Goal: Task Accomplishment & Management: Use online tool/utility

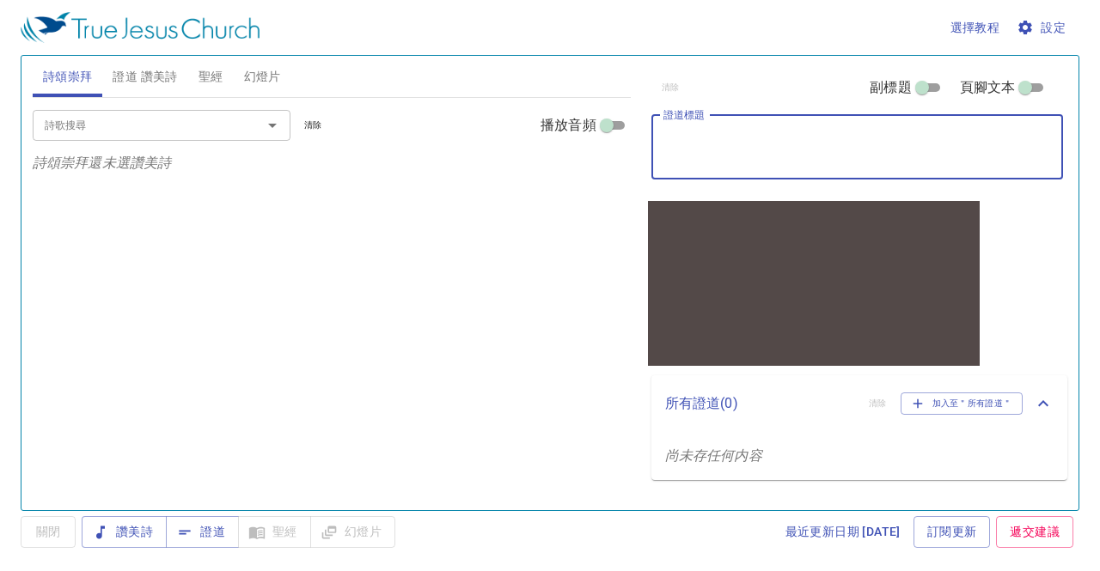
click at [736, 146] on textarea "證道標題" at bounding box center [857, 147] width 388 height 33
click at [144, 136] on div "詩歌搜尋" at bounding box center [162, 125] width 258 height 30
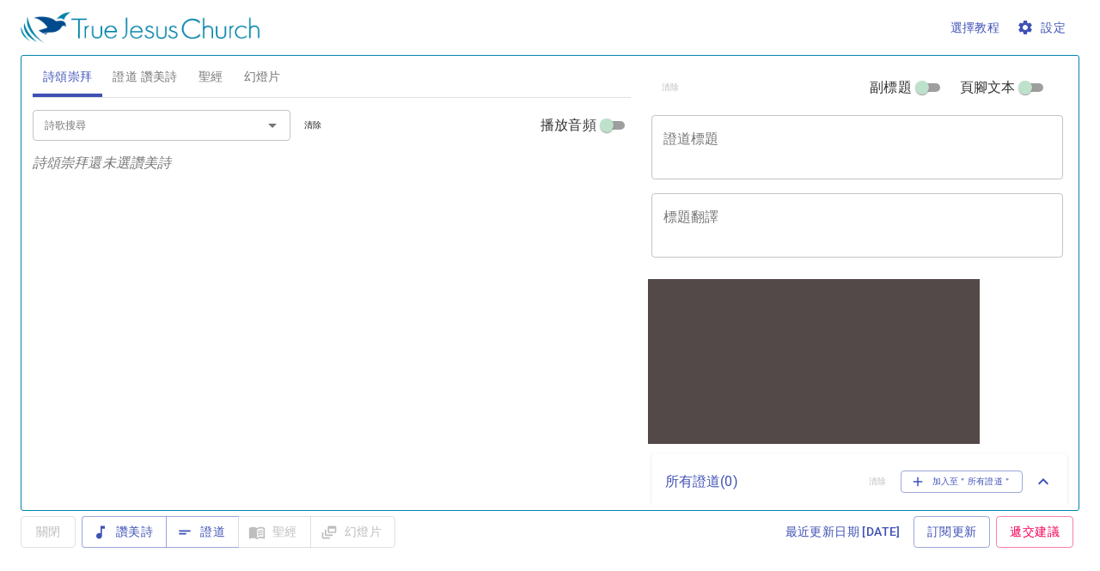
click at [171, 119] on input "詩歌搜尋" at bounding box center [136, 125] width 197 height 20
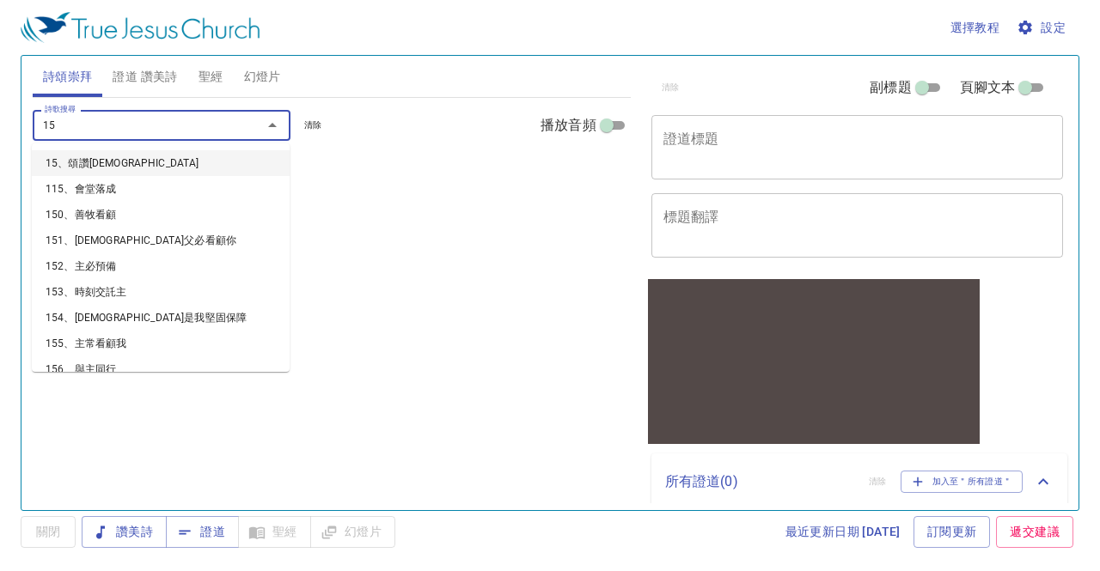
type input "158"
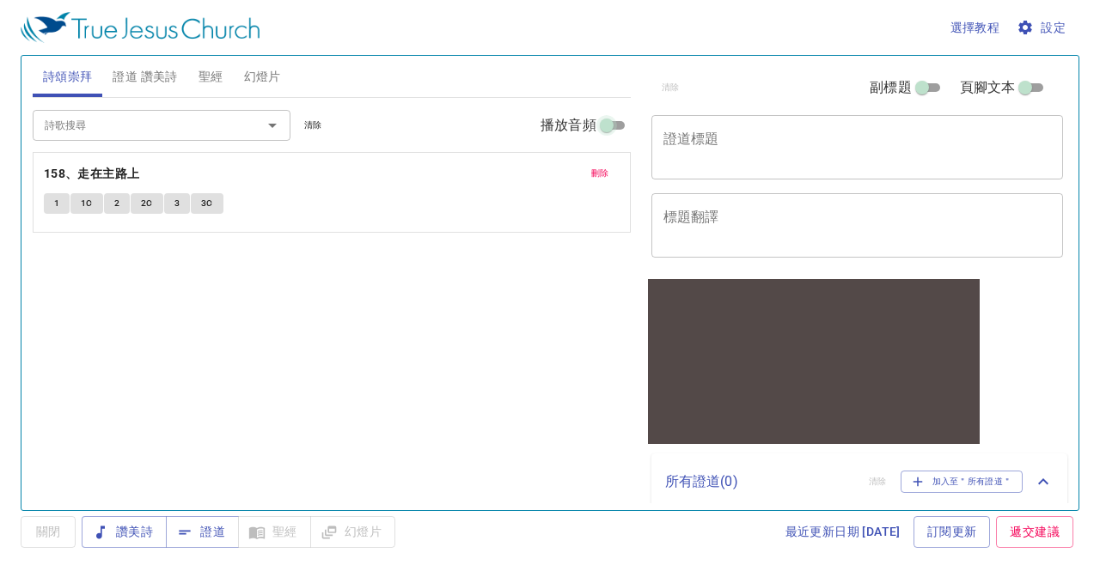
click at [531, 123] on input "播放音頻" at bounding box center [607, 129] width 62 height 21
checkbox input "true"
select select "1"
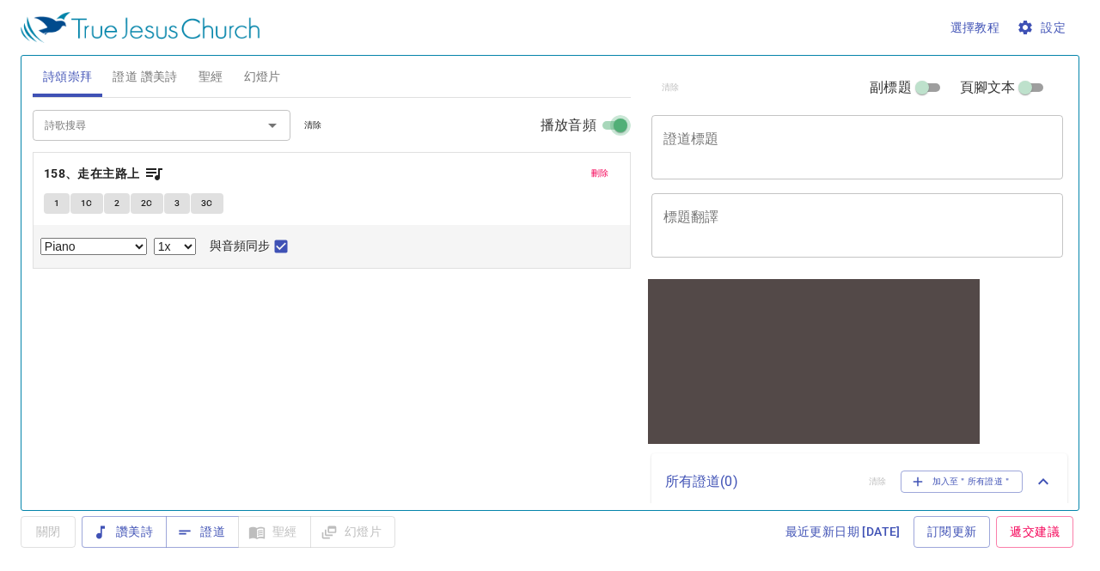
click at [531, 131] on input "播放音頻" at bounding box center [621, 129] width 62 height 21
checkbox input "false"
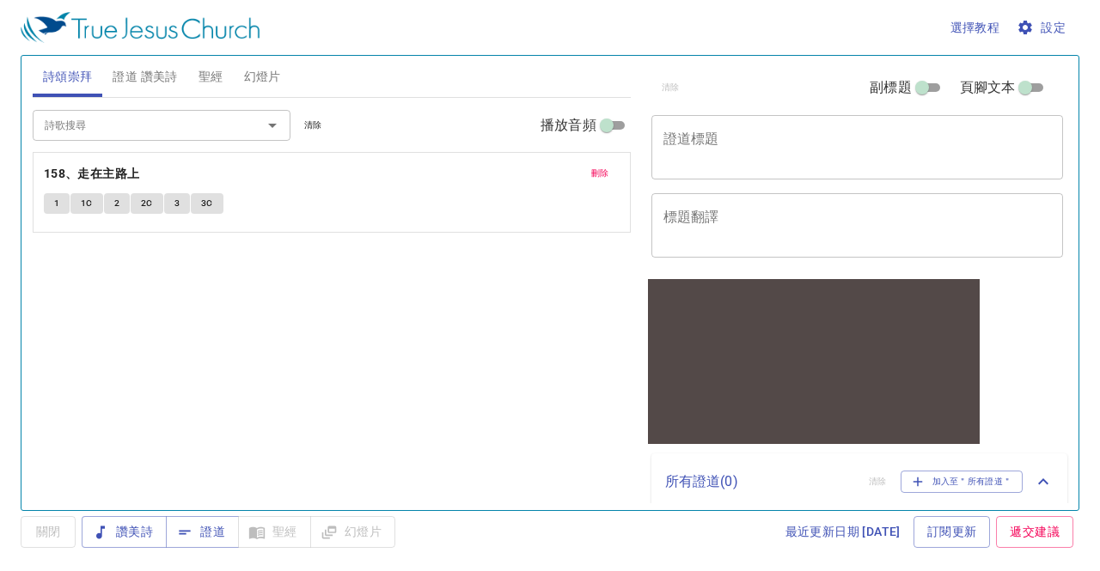
click at [56, 205] on span "1" at bounding box center [56, 203] width 5 height 15
click at [92, 200] on button "1C" at bounding box center [86, 203] width 33 height 21
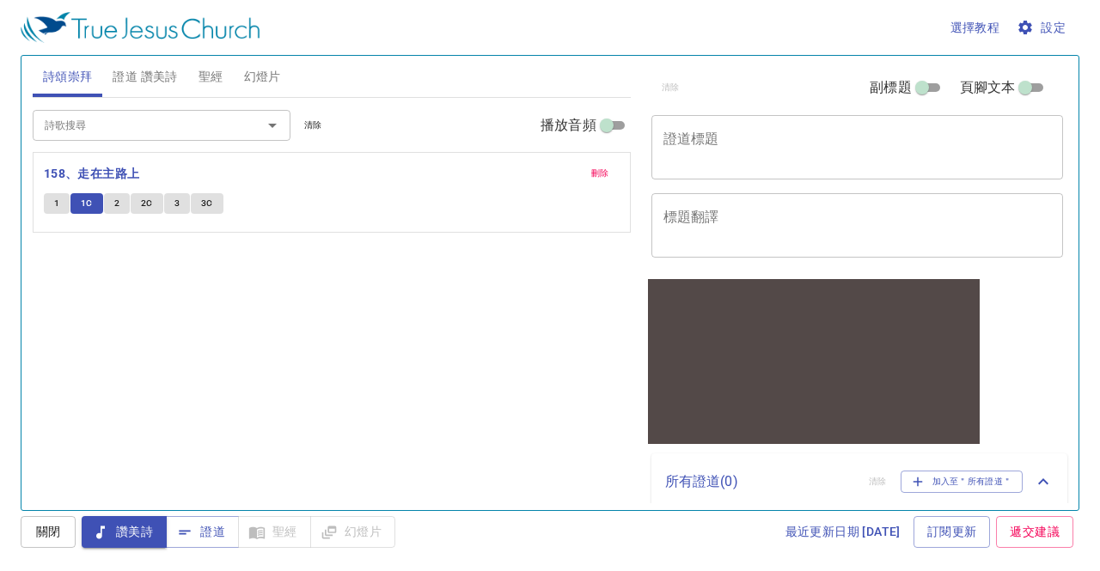
click at [89, 200] on span "1C" at bounding box center [87, 203] width 12 height 15
click at [62, 200] on button "1" at bounding box center [57, 203] width 26 height 21
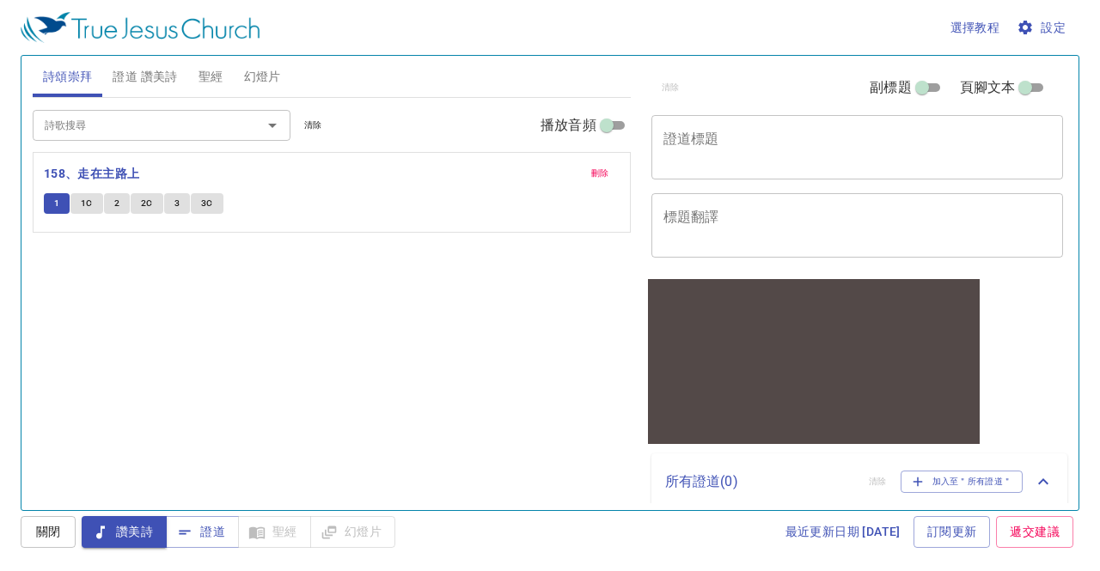
click at [142, 75] on span "證道 讚美詩" at bounding box center [145, 76] width 64 height 21
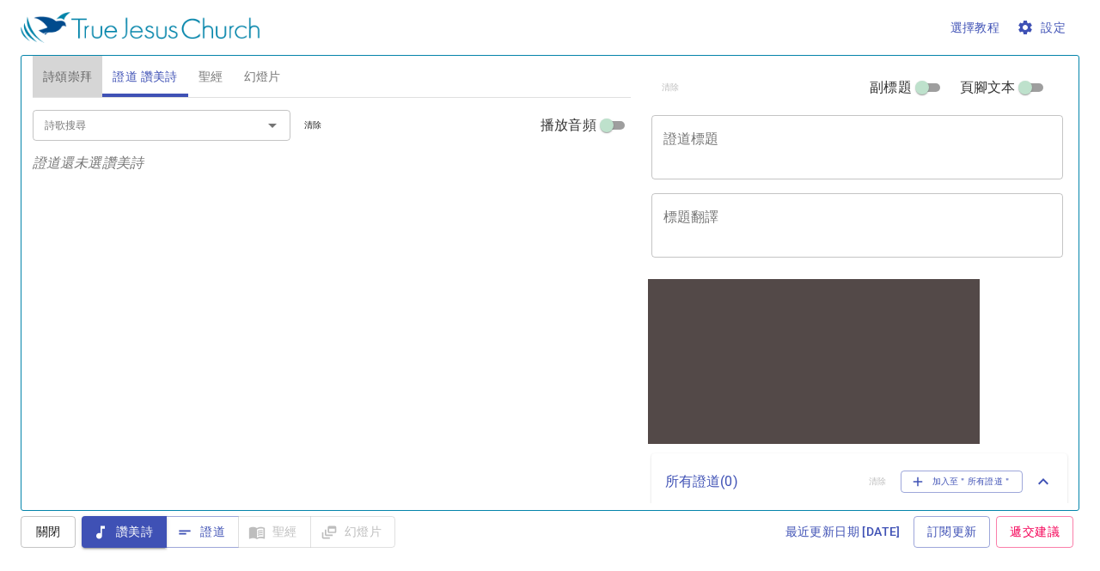
click at [84, 76] on span "詩頌崇拜" at bounding box center [68, 76] width 50 height 21
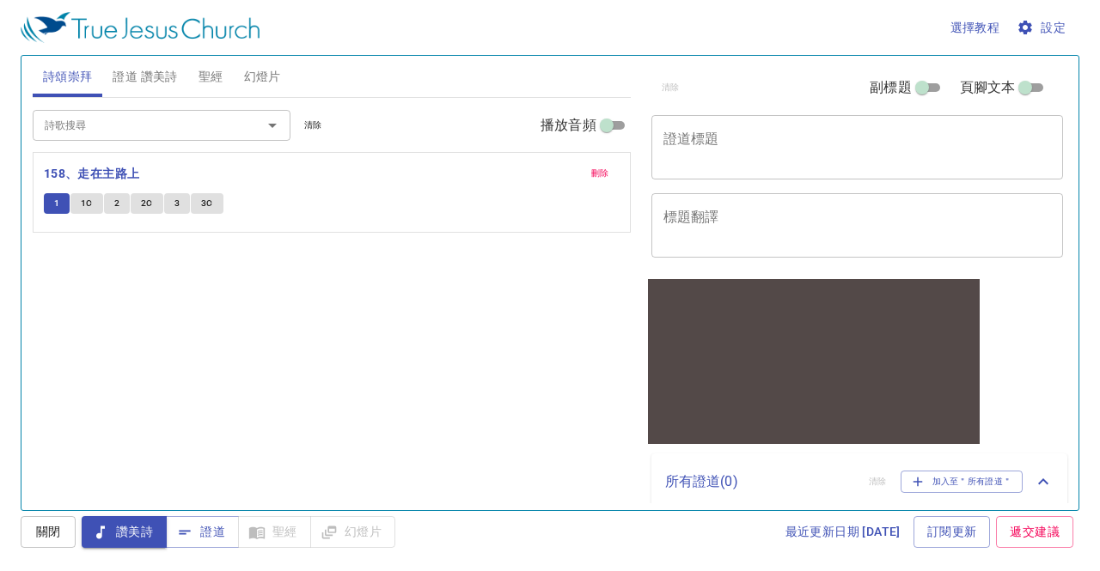
click at [116, 119] on input "詩歌搜尋" at bounding box center [136, 125] width 197 height 20
click at [146, 76] on span "證道 讚美詩" at bounding box center [145, 76] width 64 height 21
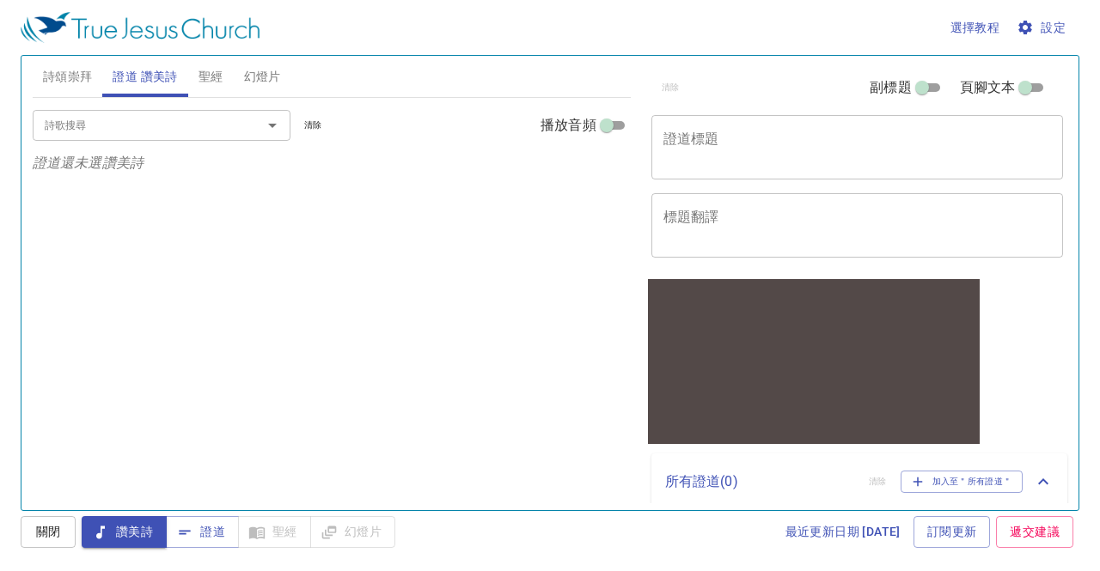
click at [141, 120] on input "詩歌搜尋" at bounding box center [136, 125] width 197 height 20
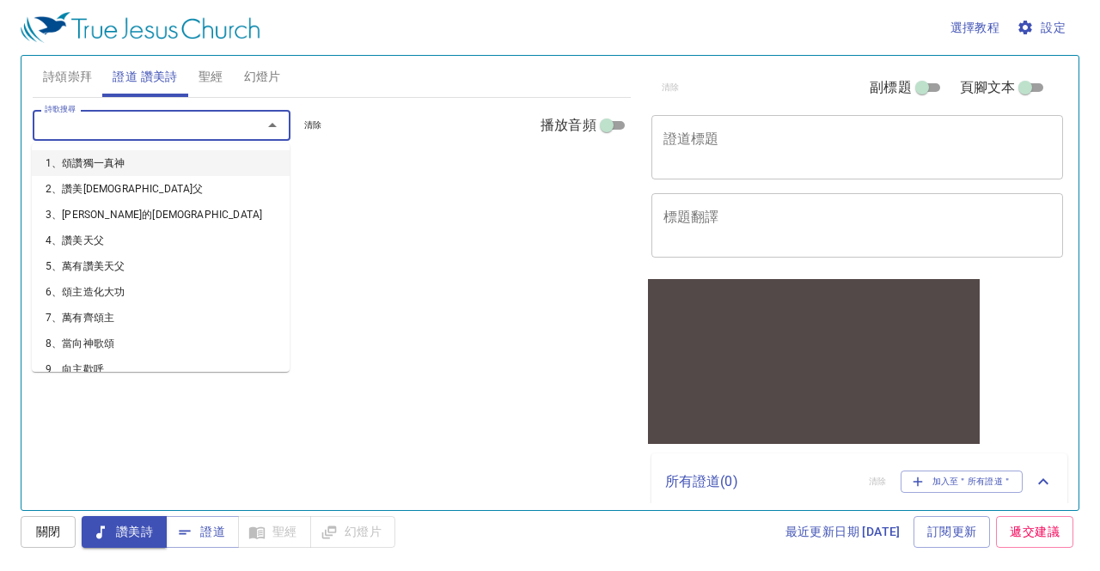
type input "ㄅ"
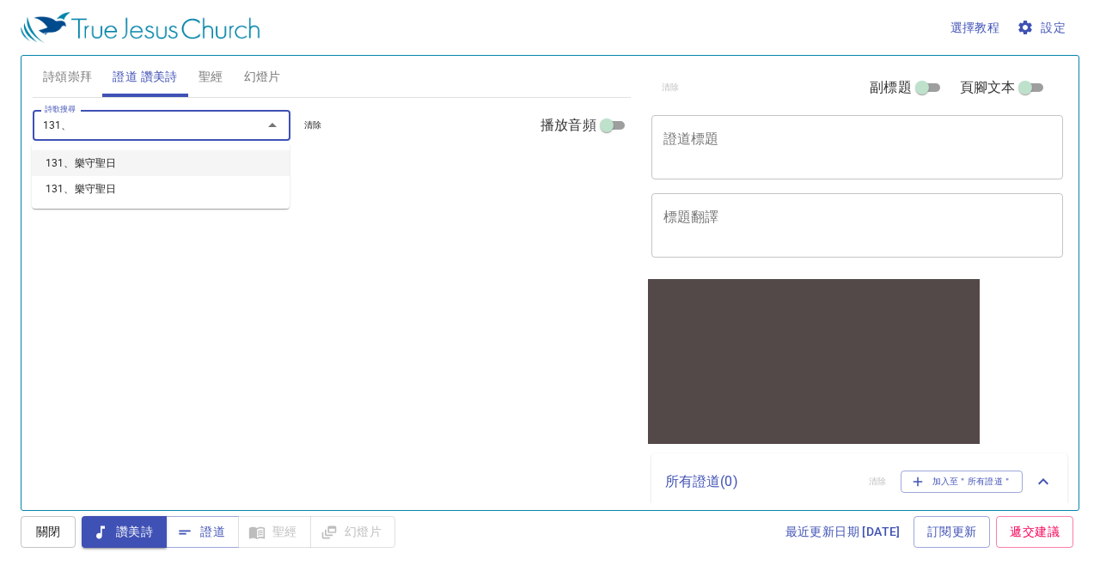
type input "131、"
click at [162, 133] on input "詩歌搜尋" at bounding box center [136, 125] width 197 height 20
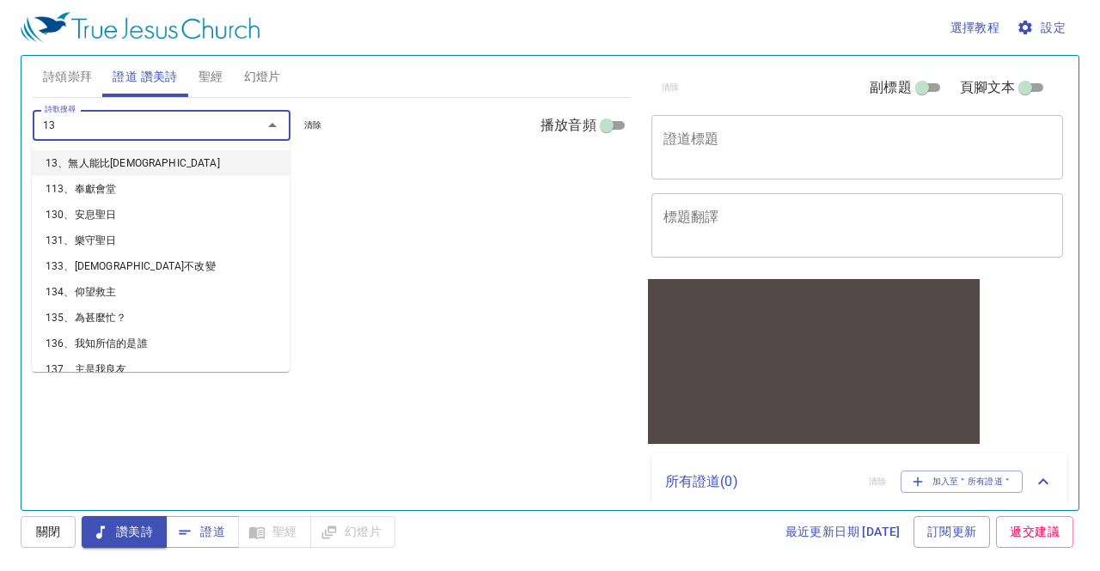
type input "131"
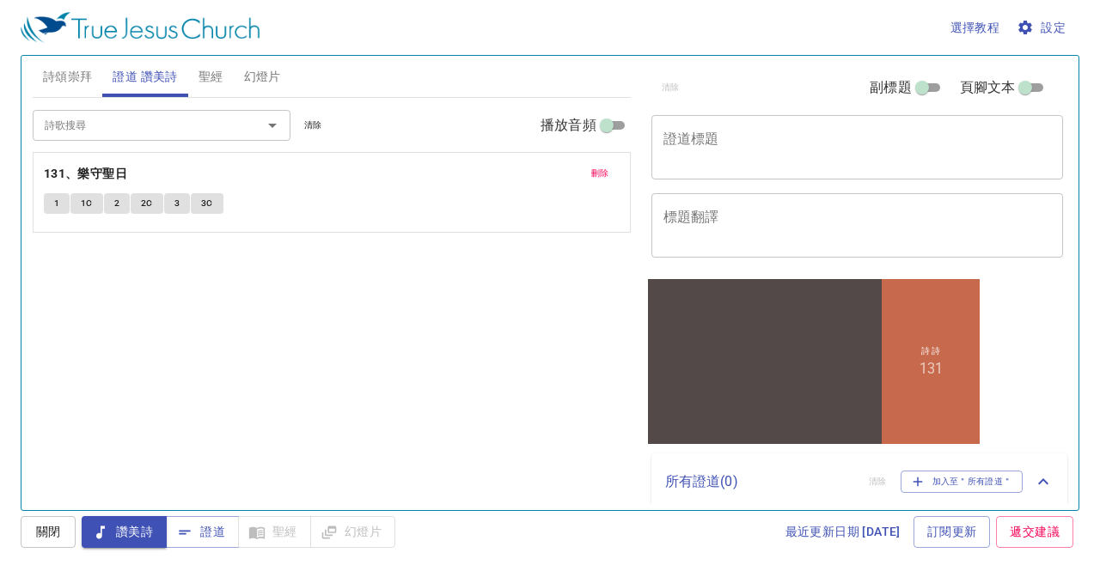
click at [531, 175] on div "x 證道標題" at bounding box center [857, 147] width 413 height 64
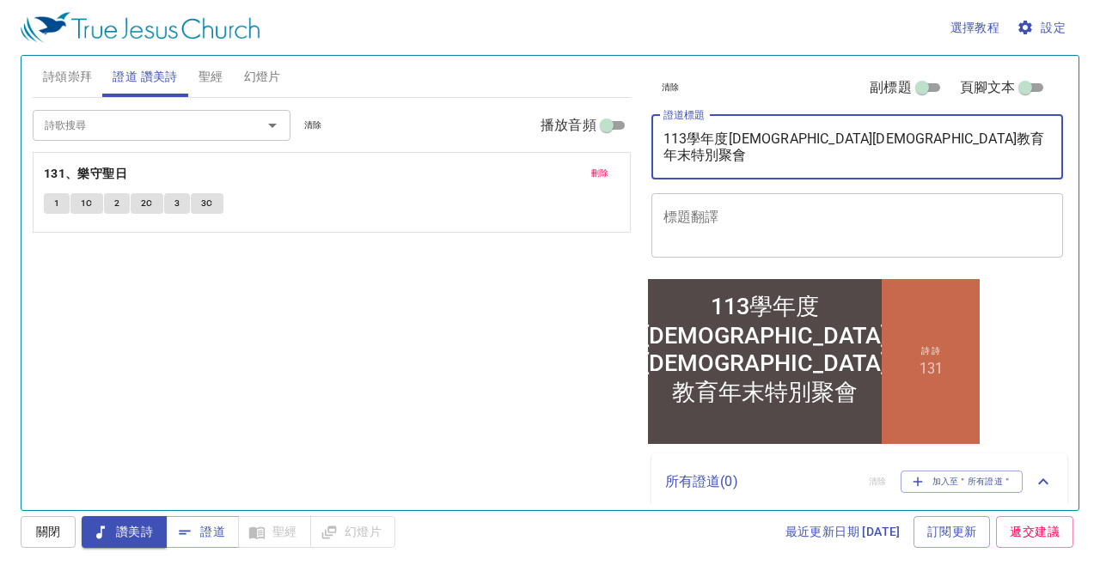
type textarea "113學年度[DEMOGRAPHIC_DATA][DEMOGRAPHIC_DATA]教育年末特別聚會"
click at [531, 257] on div "113學年度[DEMOGRAPHIC_DATA][DEMOGRAPHIC_DATA]教育年末特別聚會" at bounding box center [764, 348] width 244 height 117
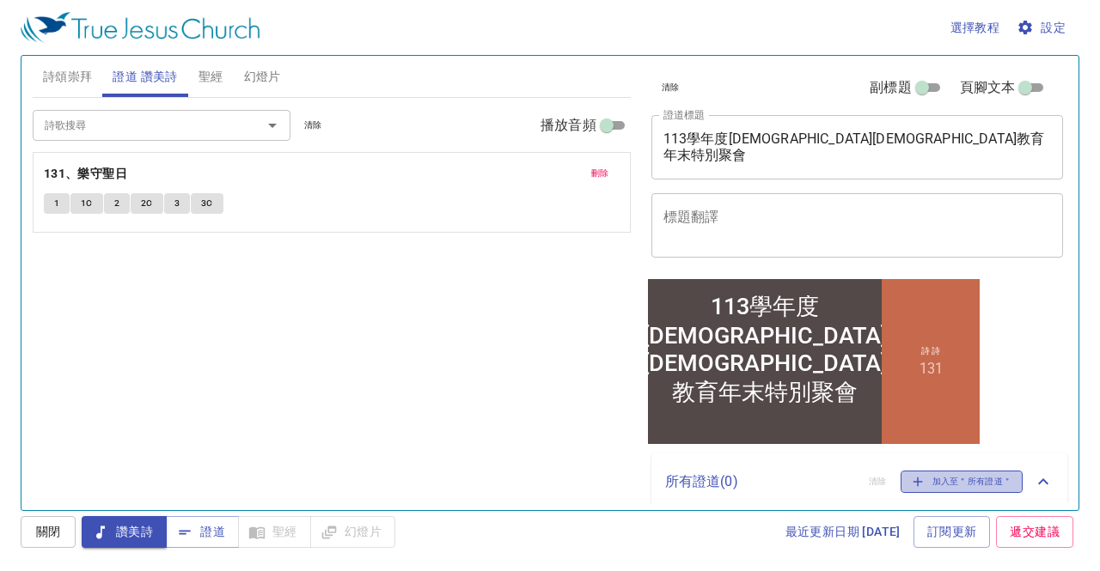
click at [531, 257] on icon "button" at bounding box center [917, 481] width 15 height 15
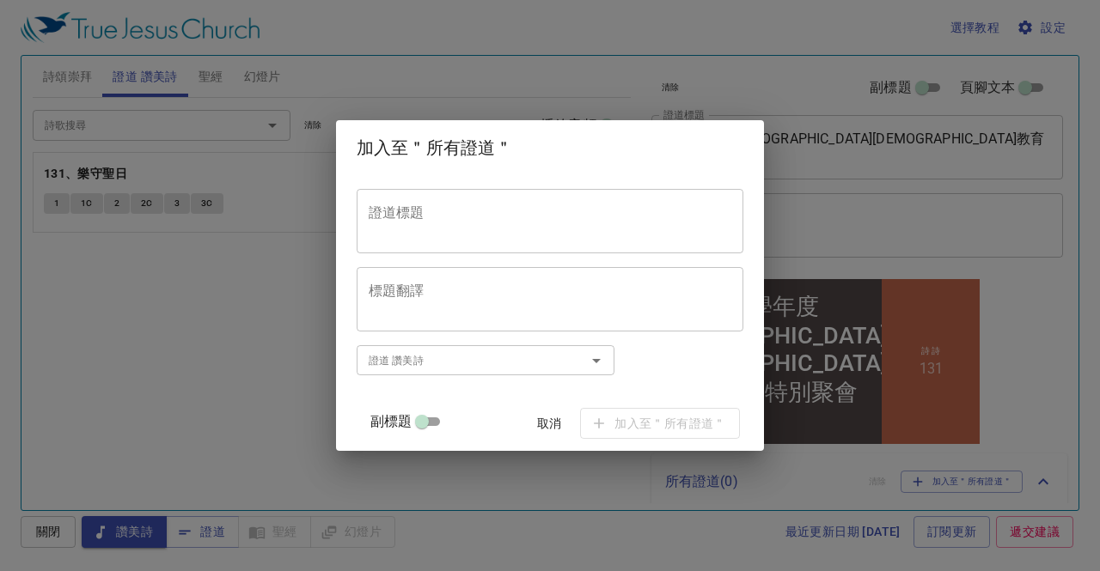
click at [531, 257] on icon "Open" at bounding box center [596, 361] width 21 height 21
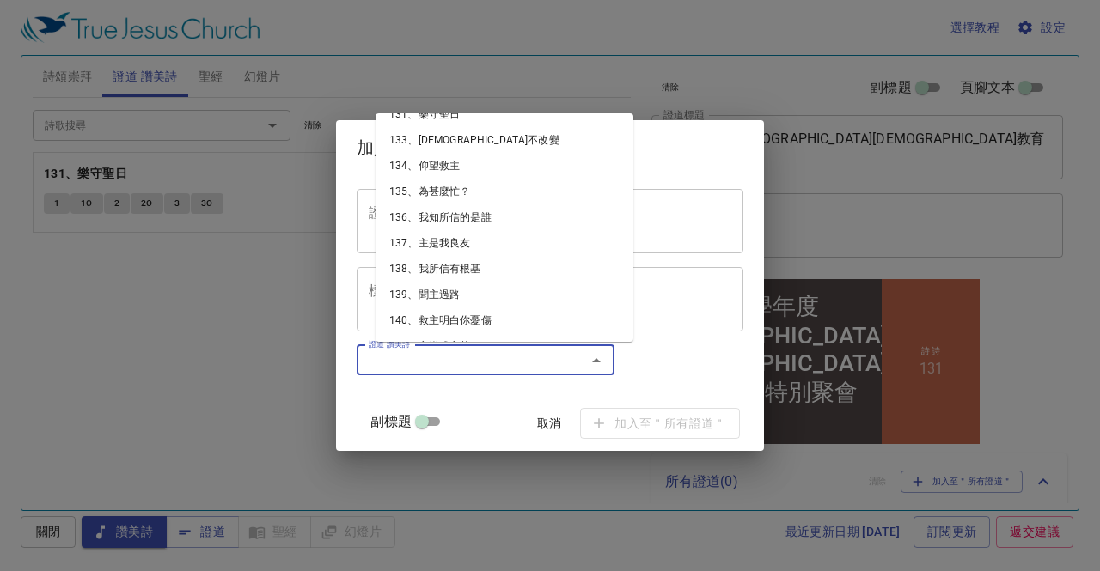
scroll to position [3266, 0]
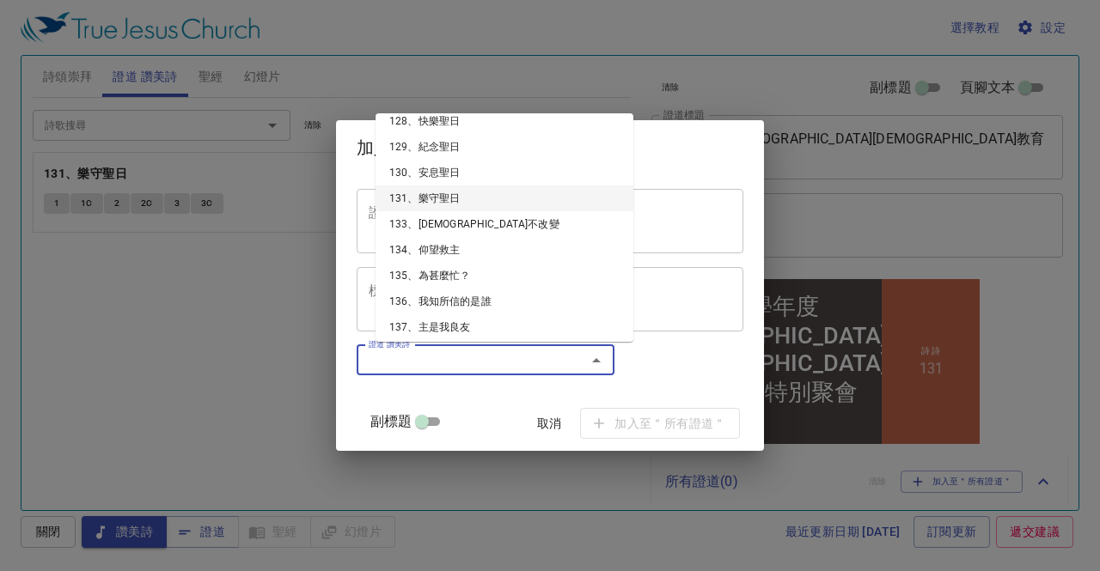
click at [457, 186] on li "131、樂守聖日" at bounding box center [505, 199] width 258 height 26
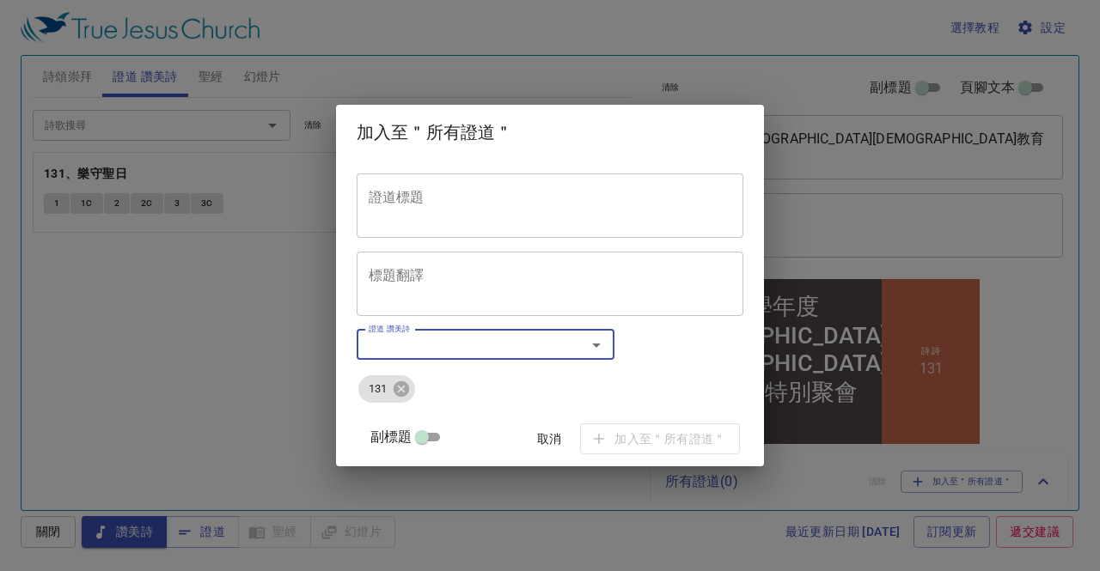
click at [464, 257] on input "證道 讚美詩" at bounding box center [460, 345] width 197 height 20
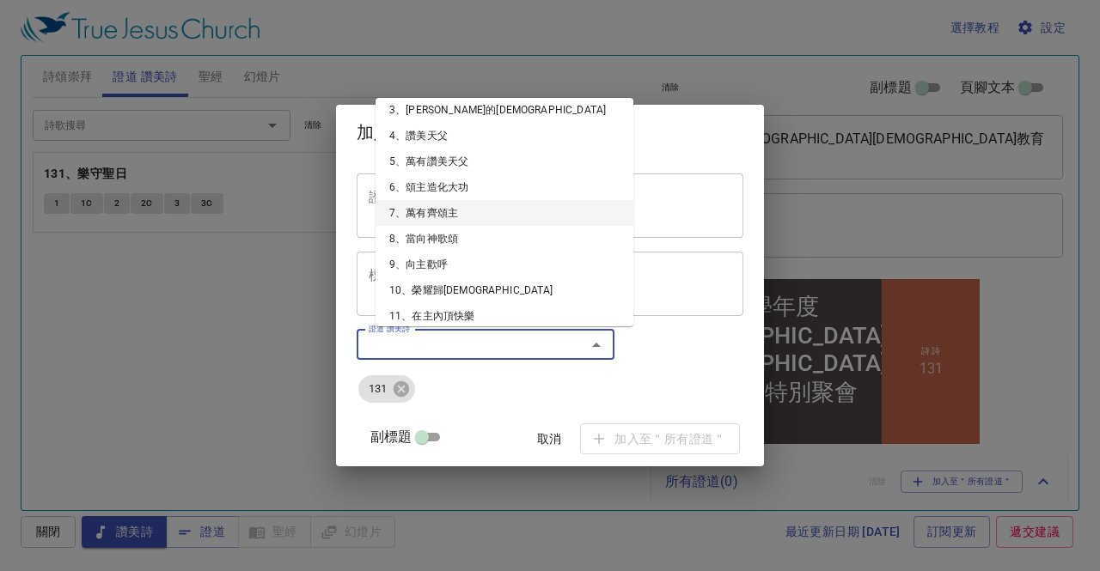
scroll to position [86, 0]
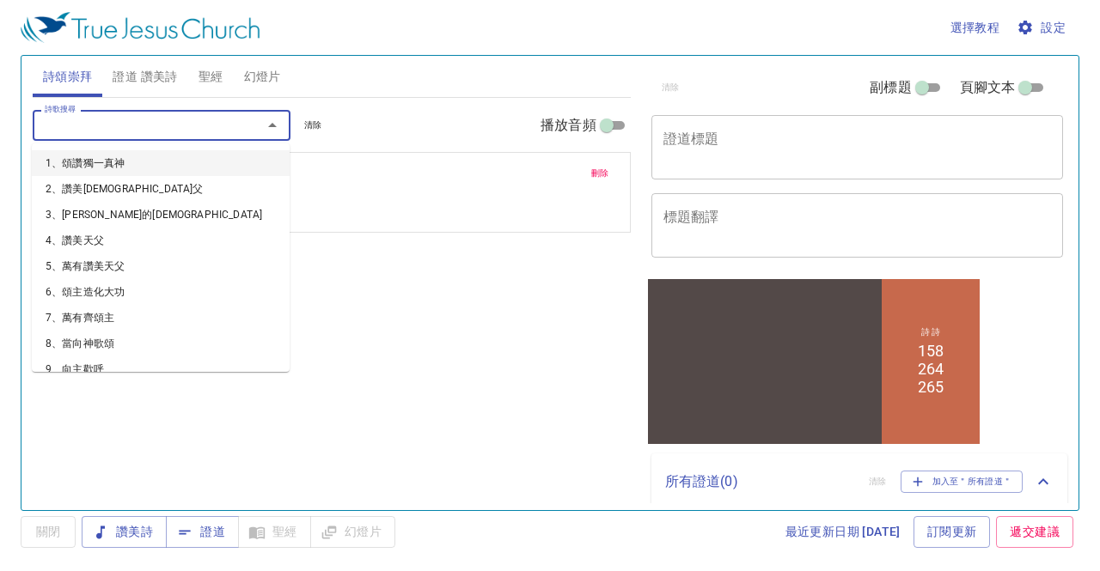
click at [95, 131] on input "詩歌搜尋" at bounding box center [136, 125] width 197 height 20
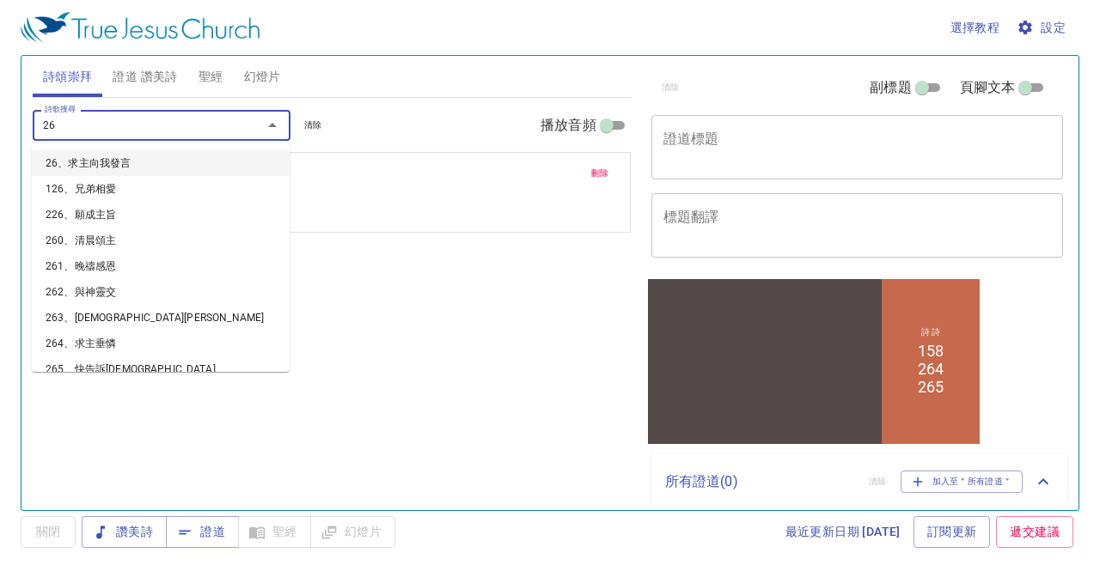
type input "264"
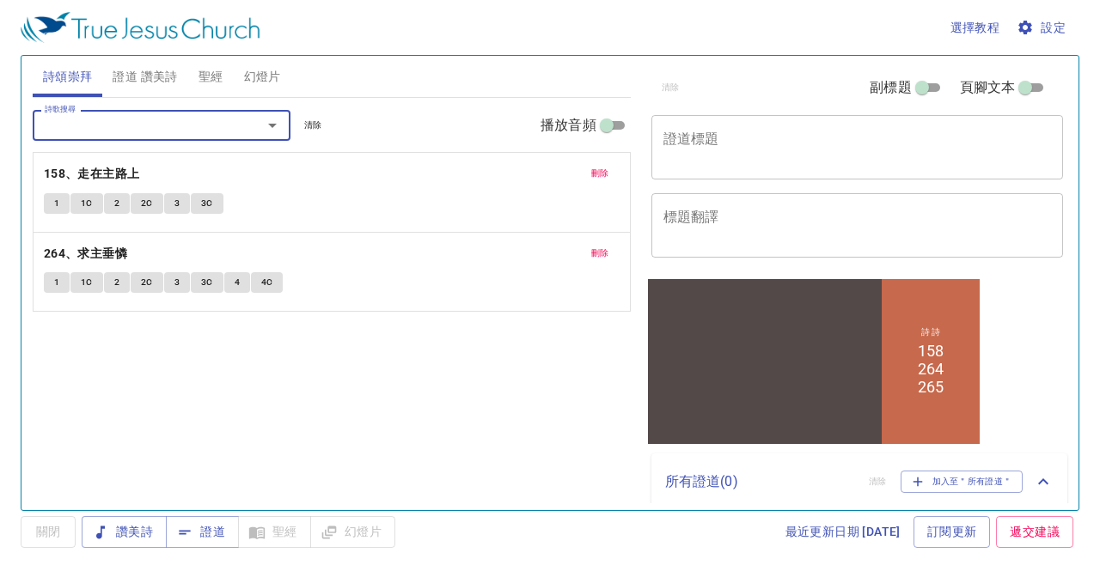
click at [110, 130] on input "詩歌搜尋" at bounding box center [136, 125] width 197 height 20
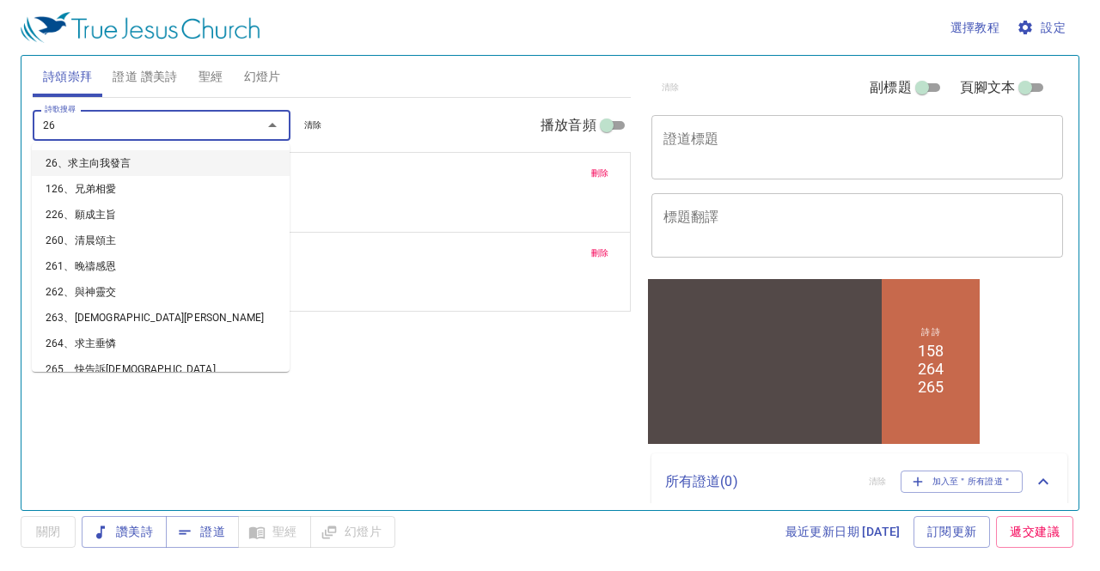
type input "265"
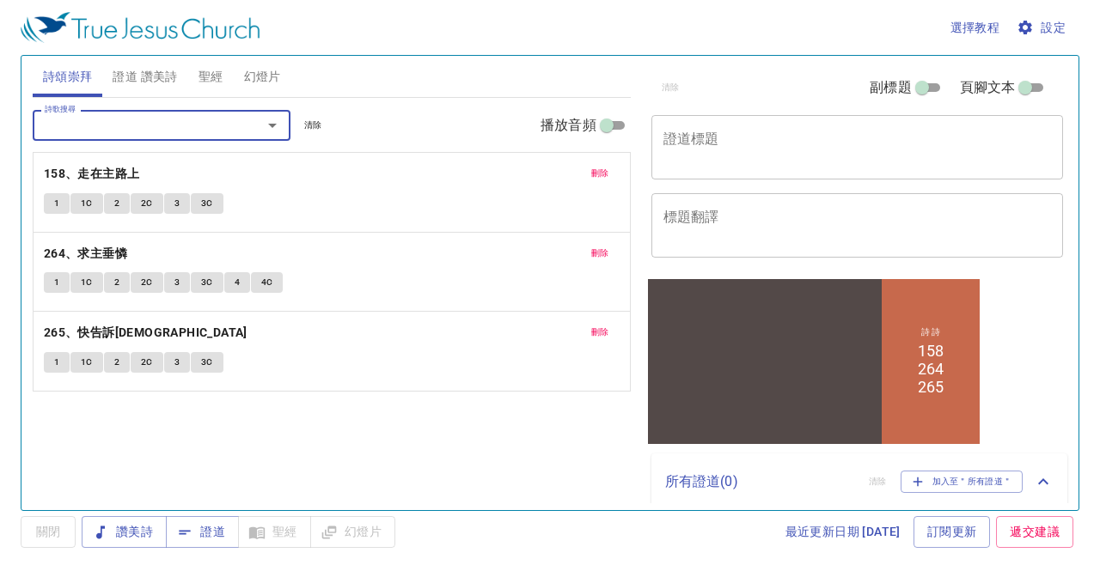
click at [88, 197] on span "1C" at bounding box center [87, 203] width 12 height 15
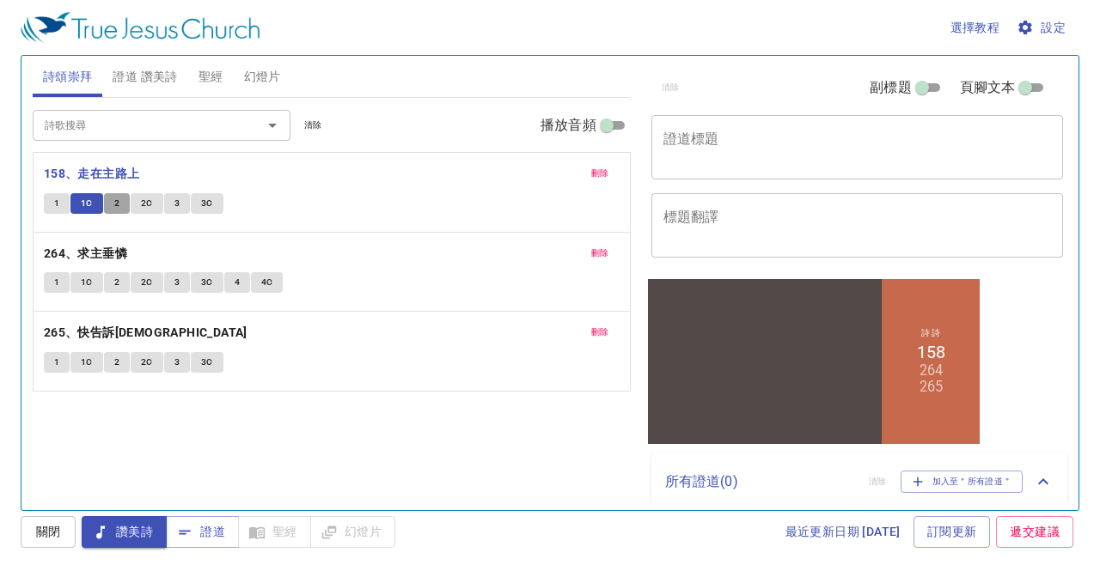
click at [114, 204] on span "2" at bounding box center [116, 203] width 5 height 15
click at [139, 206] on button "2C" at bounding box center [147, 203] width 33 height 21
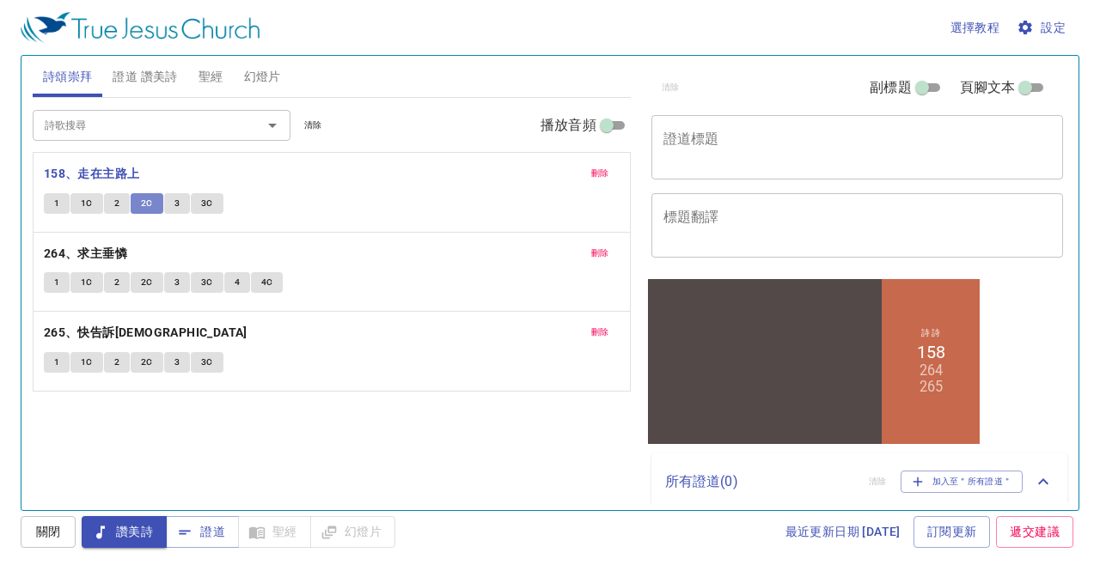
click at [139, 206] on button "2C" at bounding box center [147, 203] width 33 height 21
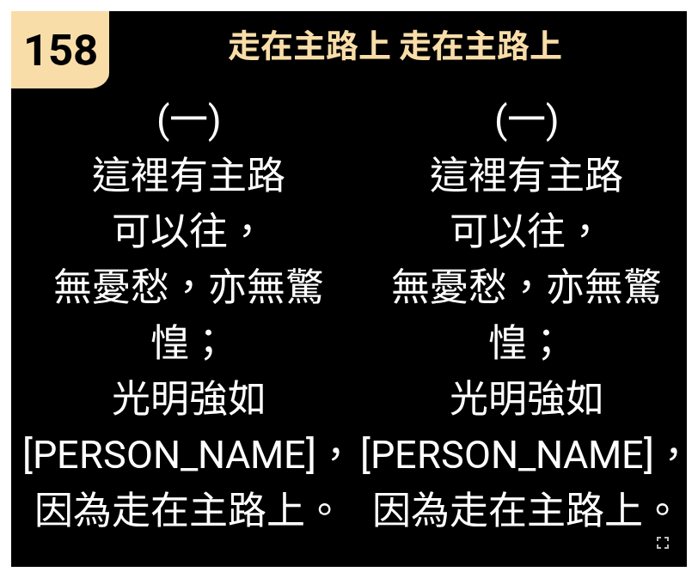
click at [558, 293] on span "(一) 這裡有主路 可以往， 無憂愁，亦無驚惶； 光明強如 太陽照亮， 因為走在主路上。" at bounding box center [526, 312] width 333 height 447
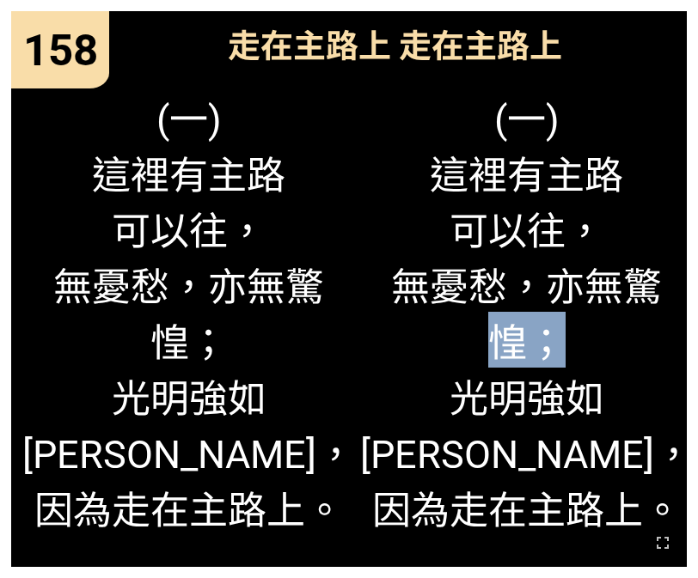
drag, startPoint x: 564, startPoint y: 341, endPoint x: 454, endPoint y: 327, distance: 110.9
click at [454, 327] on span "(一) 這裡有主路 可以往， 無憂愁，亦無驚惶； 光明強如 太陽照亮， 因為走在主路上。" at bounding box center [526, 312] width 333 height 447
drag, startPoint x: 471, startPoint y: 338, endPoint x: 273, endPoint y: 259, distance: 212.9
click at [470, 338] on span "(一) 這裡有主路 可以往， 無憂愁，亦無驚惶； 光明強如 太陽照亮， 因為走在主路上。" at bounding box center [526, 312] width 333 height 447
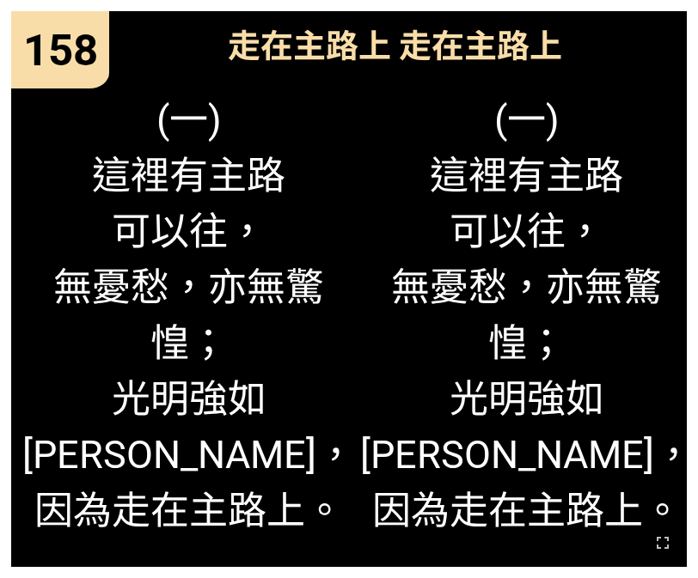
drag, startPoint x: 572, startPoint y: 409, endPoint x: 577, endPoint y: 418, distance: 9.6
click at [572, 406] on span "(一) 這裡有主路 可以往， 無憂愁，亦無驚惶； 光明強如 太陽照亮， 因為走在主路上。" at bounding box center [526, 312] width 333 height 447
click at [476, 484] on span "(一) 這裡有主路 可以往， 無憂愁，亦無驚惶； 光明強如 太陽照亮， 因為走在主路上。" at bounding box center [526, 312] width 333 height 447
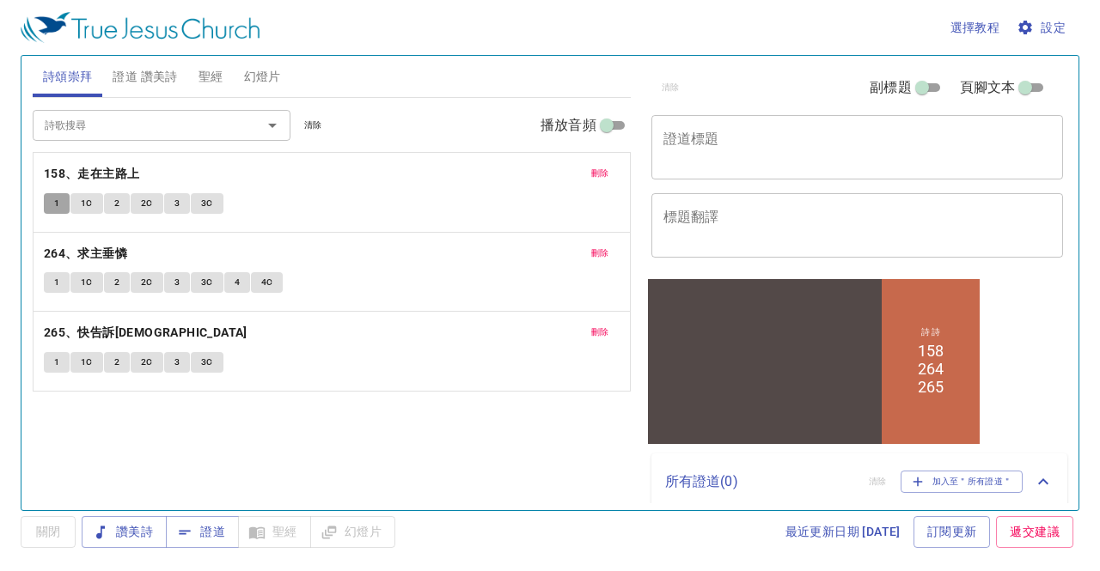
click at [64, 207] on button "1" at bounding box center [57, 203] width 26 height 21
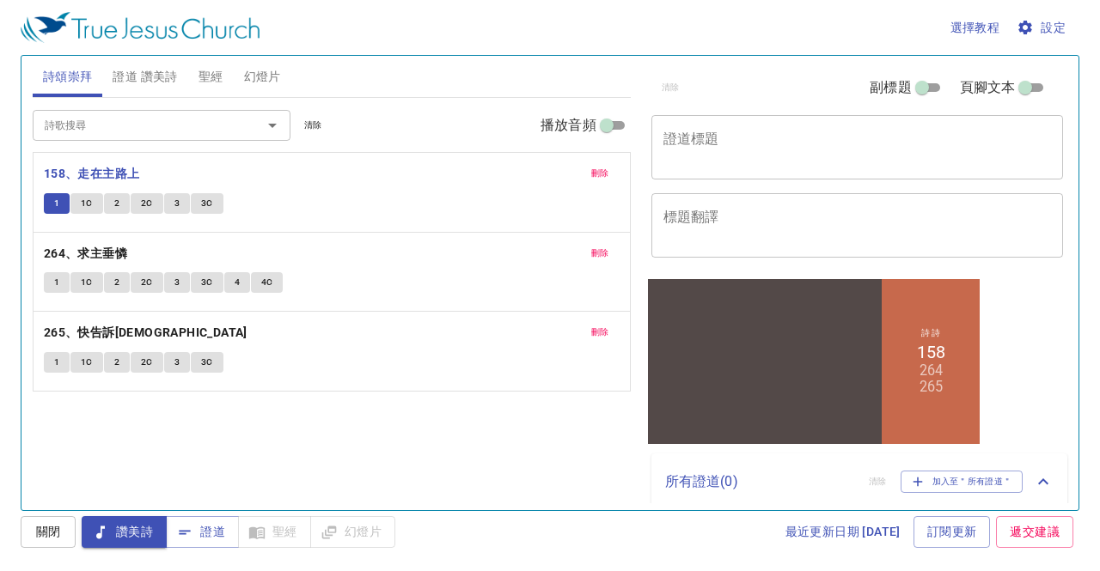
click at [123, 199] on button "2" at bounding box center [117, 203] width 26 height 21
click at [124, 199] on button "2" at bounding box center [117, 203] width 26 height 21
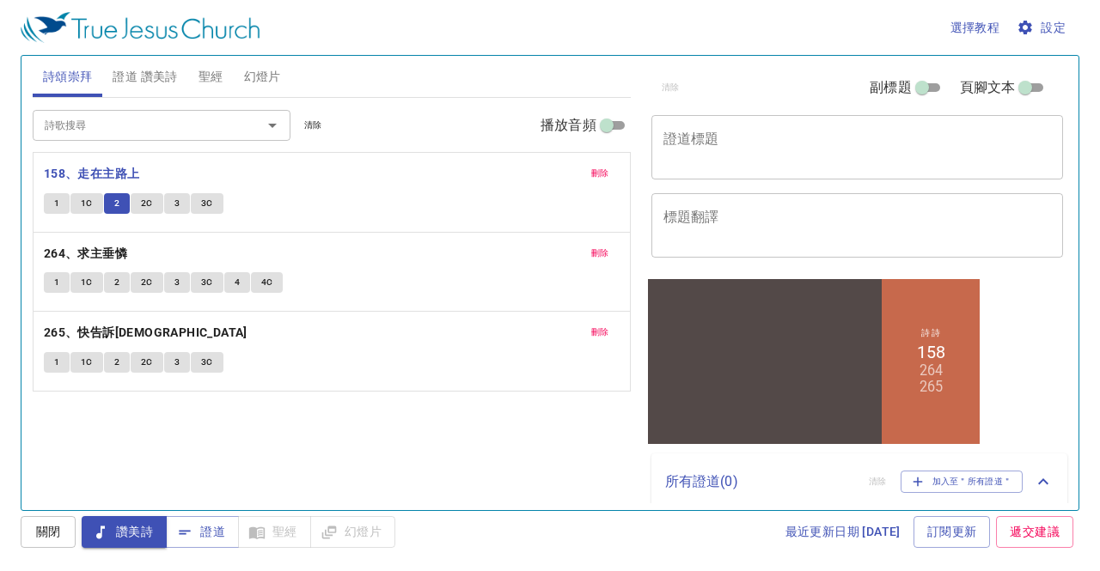
click at [90, 209] on span "1C" at bounding box center [87, 203] width 12 height 15
click at [110, 207] on button "2" at bounding box center [117, 203] width 26 height 21
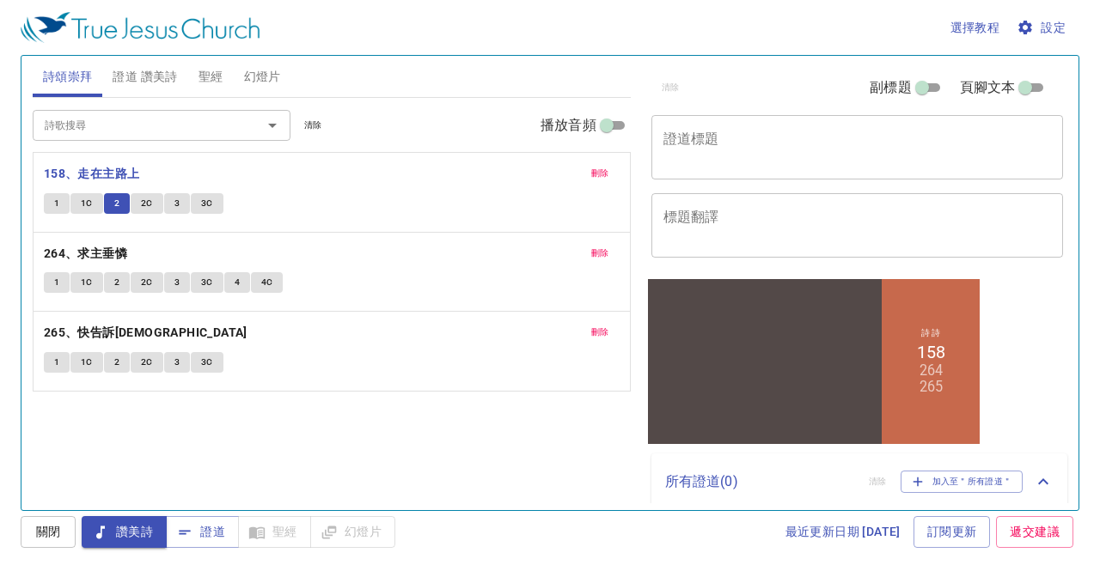
click at [110, 207] on button "2" at bounding box center [117, 203] width 26 height 21
click at [57, 205] on span "1" at bounding box center [56, 203] width 5 height 15
click at [88, 283] on span "1C" at bounding box center [87, 282] width 12 height 15
click at [89, 283] on span "1C" at bounding box center [87, 282] width 12 height 15
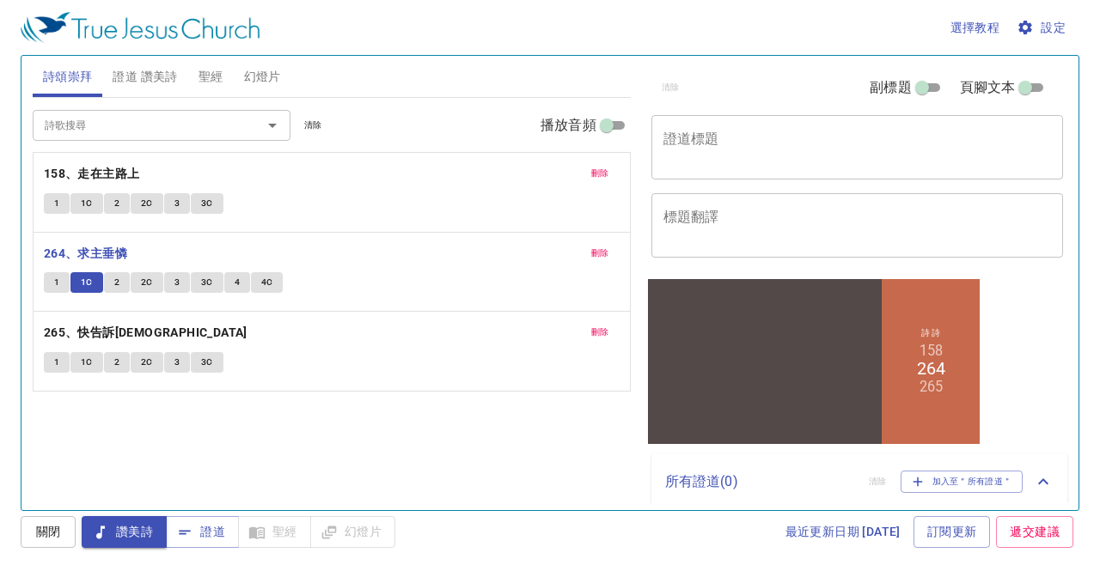
click at [58, 209] on button "1" at bounding box center [57, 203] width 26 height 21
click at [1033, 480] on icon at bounding box center [1043, 482] width 21 height 21
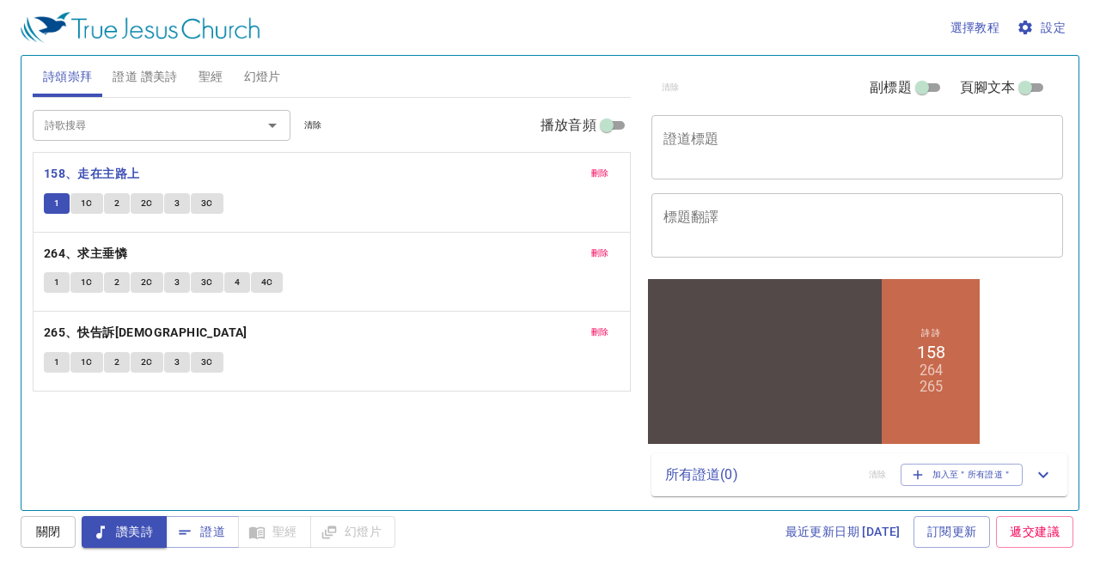
click at [924, 423] on div "詩 詩 158 264 265" at bounding box center [930, 360] width 98 height 165
click at [925, 421] on div "詩 詩 158 264 265" at bounding box center [930, 360] width 98 height 165
click at [148, 72] on span "證道 讚美詩" at bounding box center [145, 76] width 64 height 21
click at [217, 70] on span "聖經" at bounding box center [211, 76] width 25 height 21
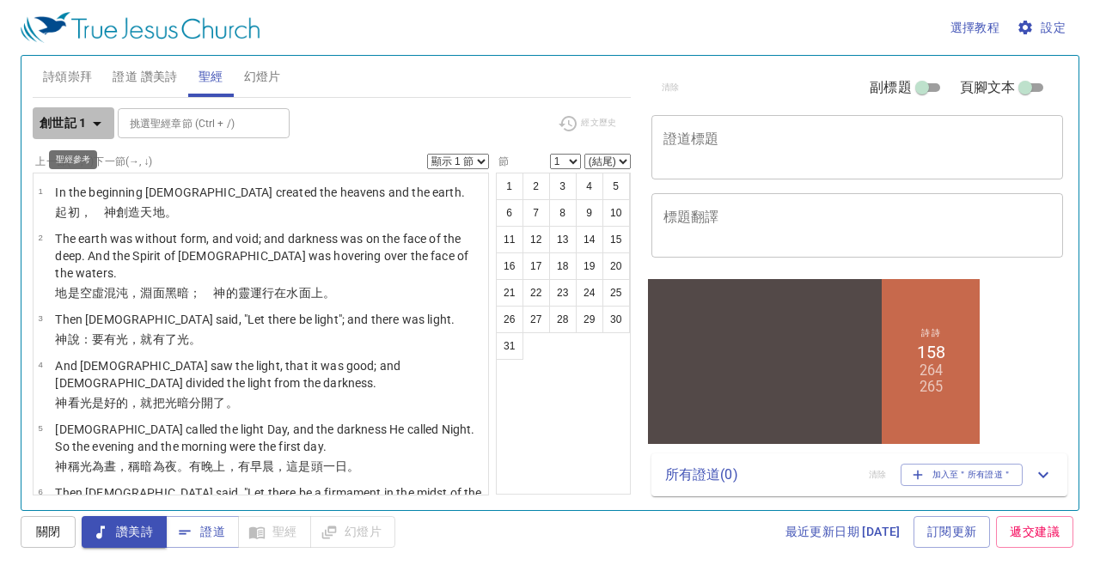
click at [96, 122] on icon "button" at bounding box center [97, 124] width 9 height 4
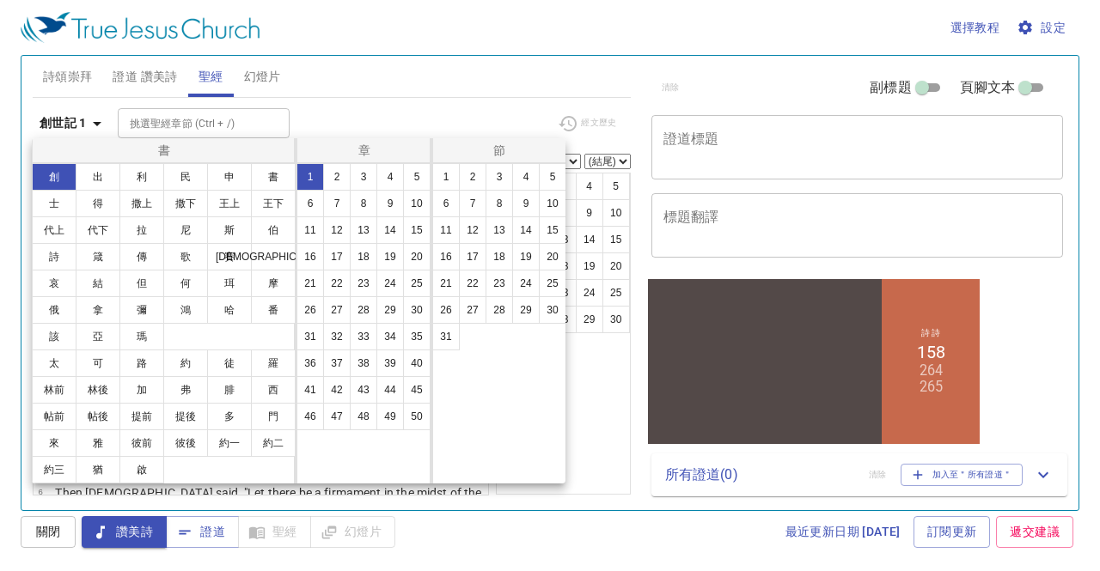
click at [406, 97] on div at bounding box center [550, 285] width 1100 height 571
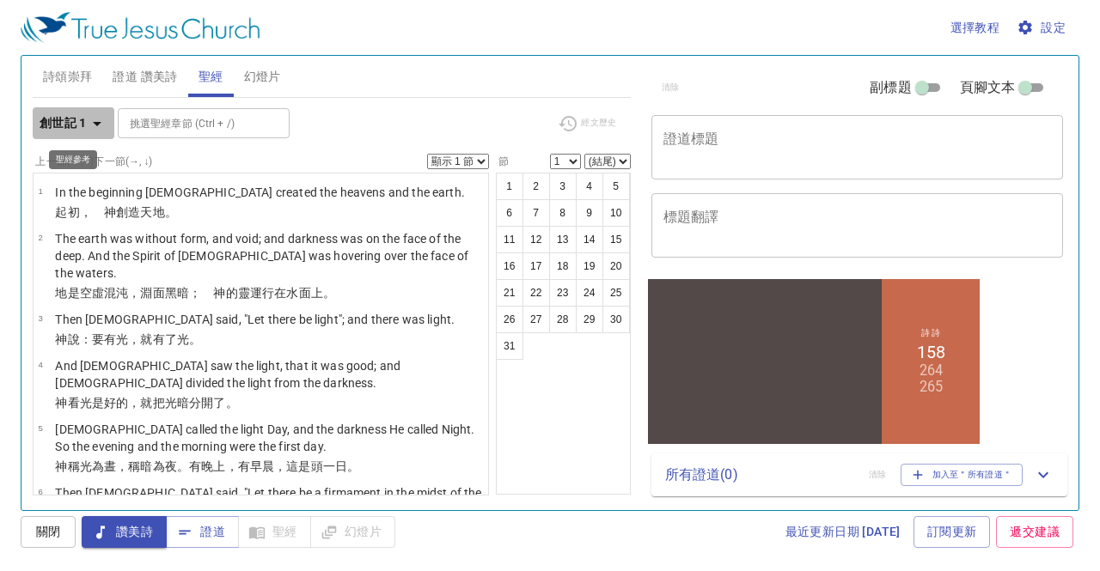
click at [57, 122] on b "創世記 1" at bounding box center [63, 123] width 47 height 21
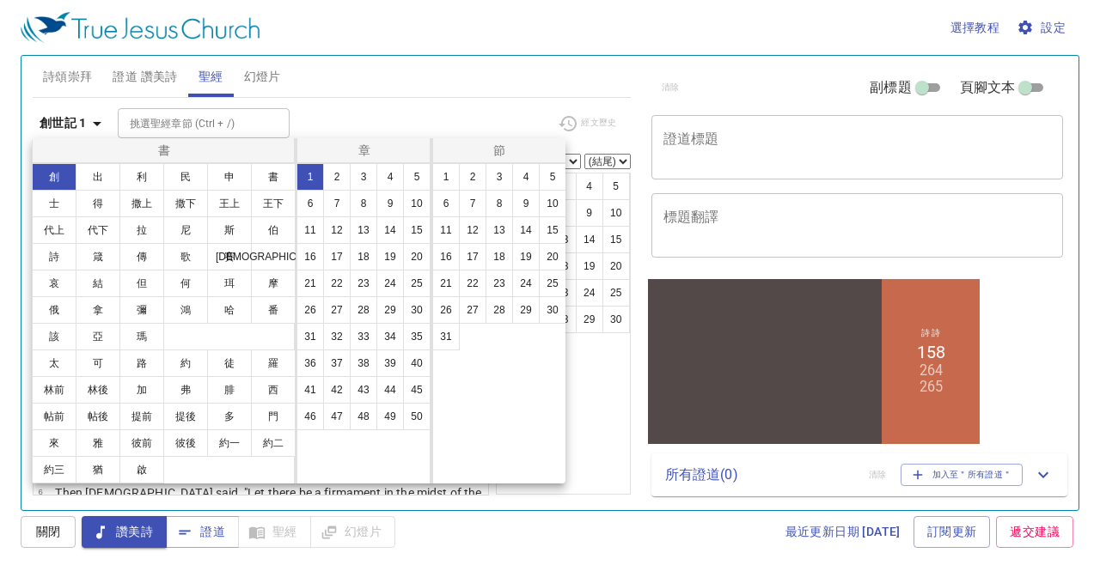
click at [485, 111] on div at bounding box center [550, 285] width 1100 height 571
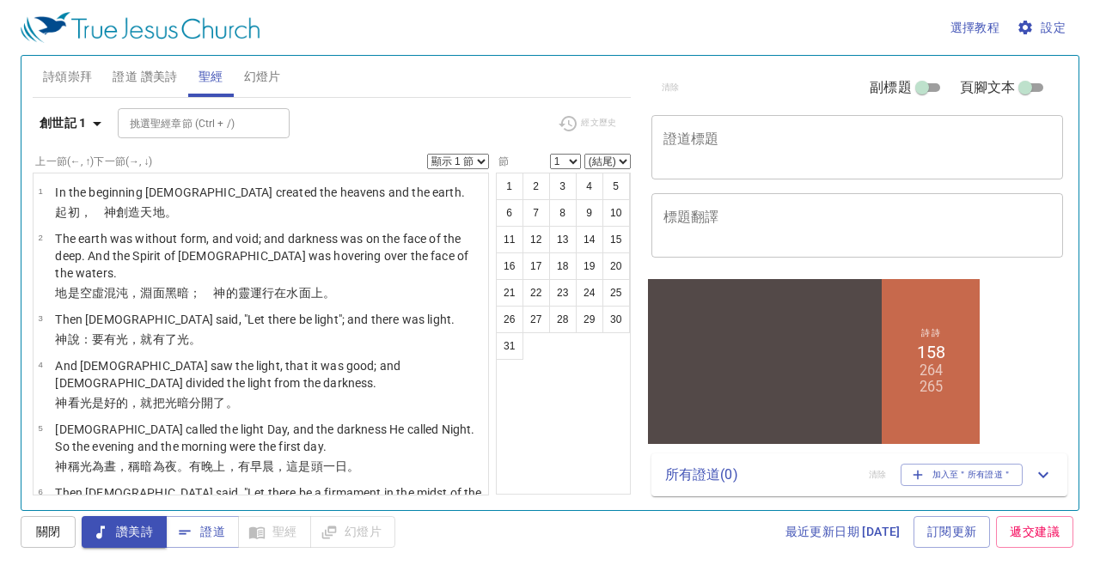
click at [276, 78] on span "幻燈片" at bounding box center [262, 76] width 37 height 21
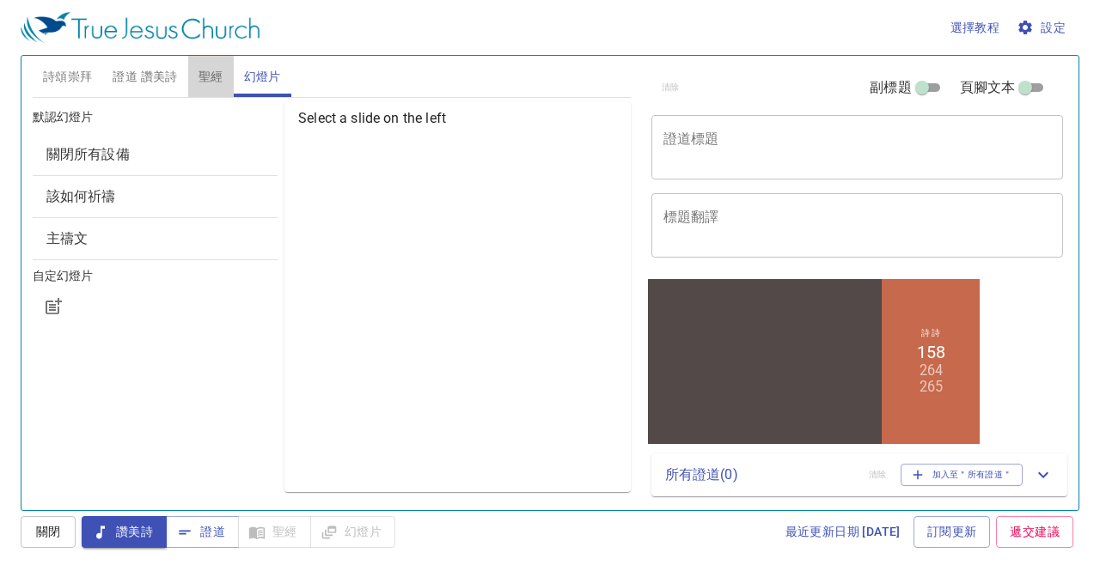
click at [199, 70] on span "聖經" at bounding box center [211, 76] width 25 height 21
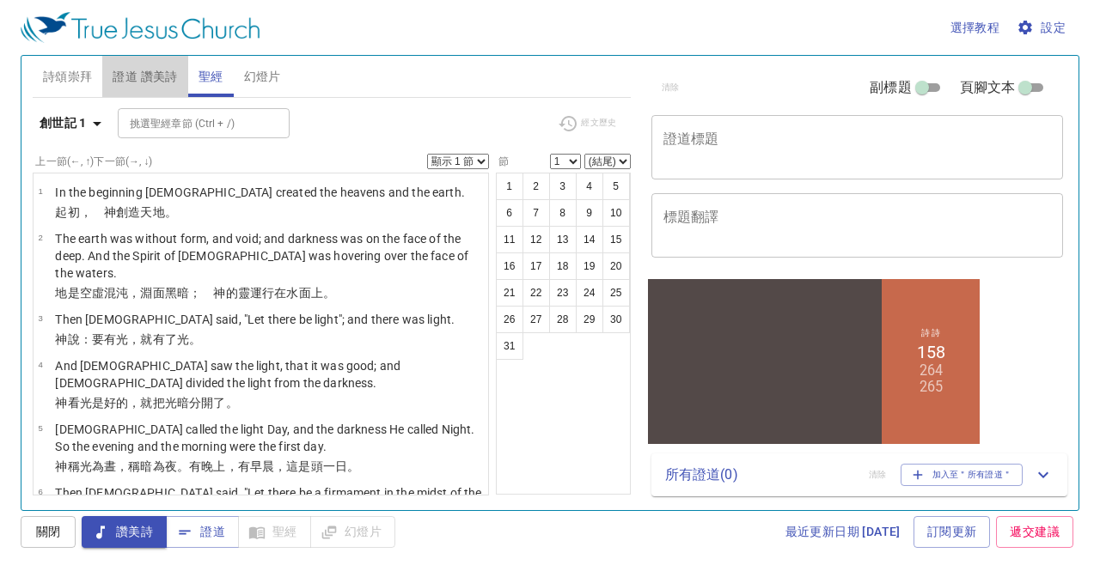
click at [165, 67] on span "證道 讚美詩" at bounding box center [145, 76] width 64 height 21
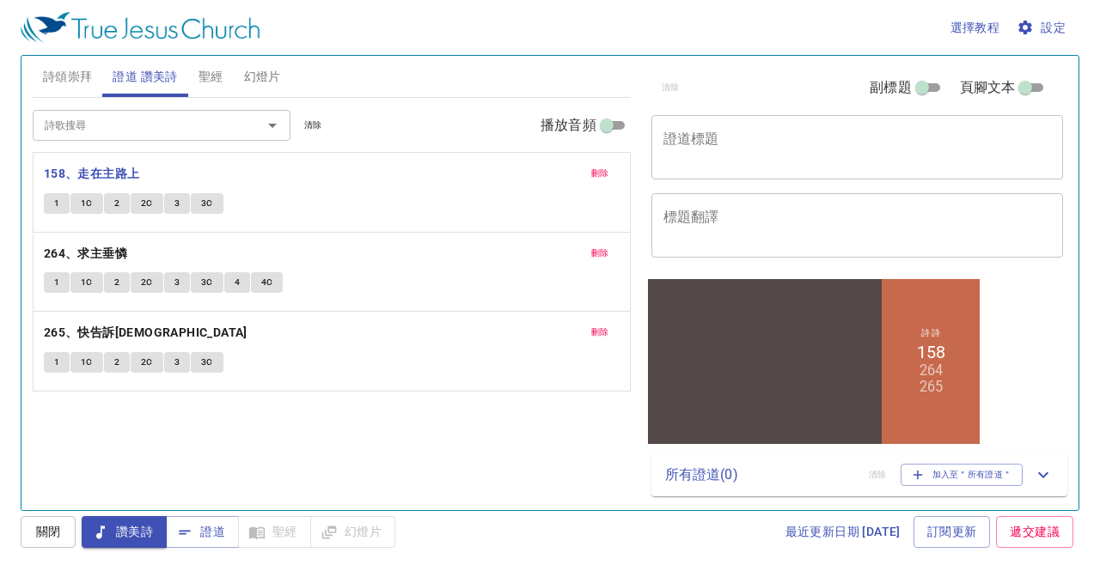
click at [70, 83] on span "詩頌崇拜" at bounding box center [68, 76] width 50 height 21
click at [118, 78] on span "證道 讚美詩" at bounding box center [145, 76] width 64 height 21
click at [169, 19] on img at bounding box center [140, 27] width 239 height 31
click at [170, 30] on img at bounding box center [140, 27] width 239 height 31
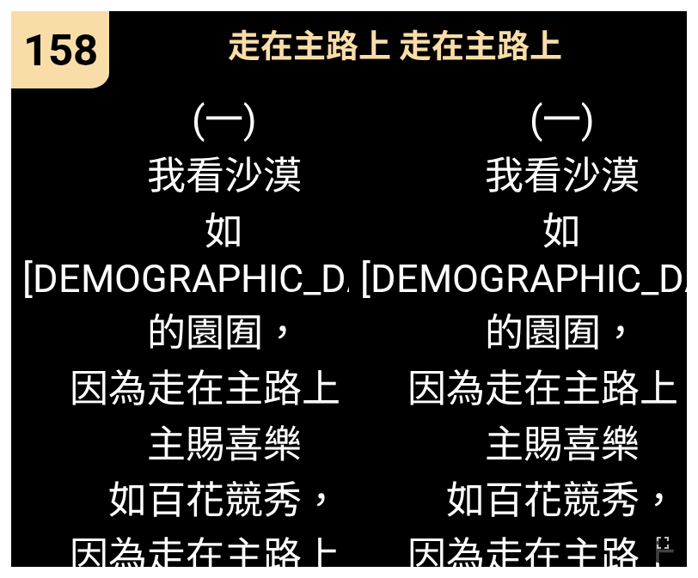
click at [490, 168] on span "(一) 我看沙漠 如神的園囿， 因為走在主路上； 主賜喜樂 如百花競秀， 因為走在主路上。" at bounding box center [561, 335] width 403 height 492
drag, startPoint x: 667, startPoint y: 541, endPoint x: 878, endPoint y: 602, distance: 220.3
click at [666, 541] on icon "button" at bounding box center [662, 543] width 21 height 21
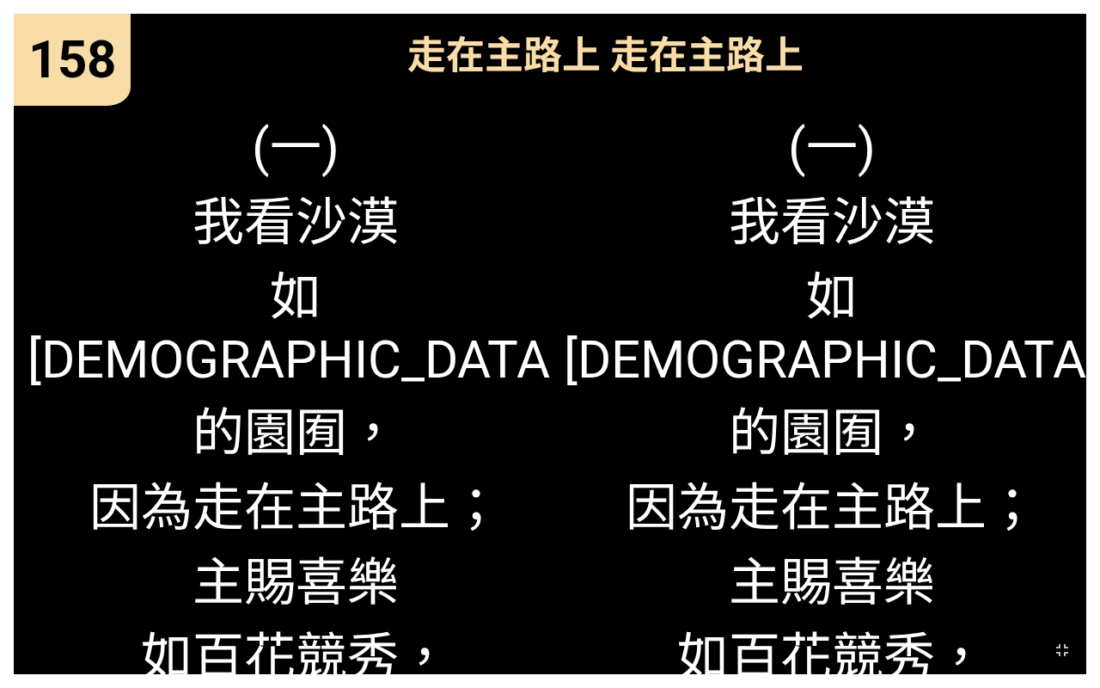
click at [436, 277] on span "(一) 我看沙漠 如神的園囿， 因為走在主路上； 主賜喜樂 如百花競秀， 因為走在主路上。" at bounding box center [296, 434] width 536 height 659
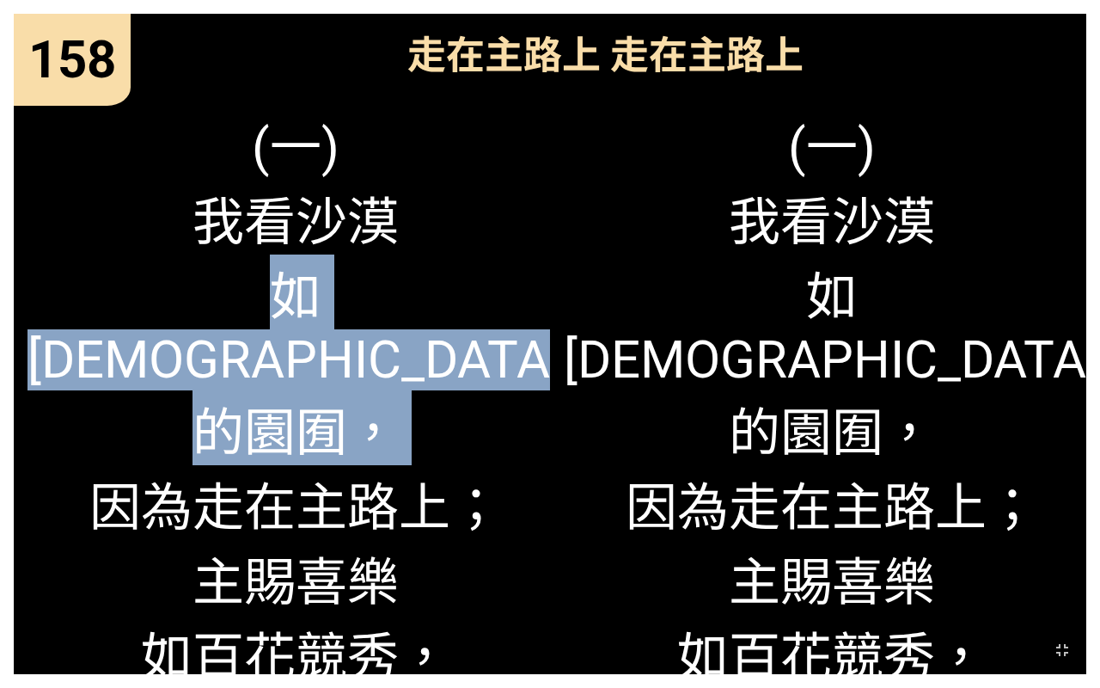
drag, startPoint x: 436, startPoint y: 277, endPoint x: 490, endPoint y: 266, distance: 55.1
click at [439, 273] on span "(一) 我看沙漠 如神的園囿， 因為走在主路上； 主賜喜樂 如百花競秀， 因為走在主路上。" at bounding box center [296, 434] width 536 height 659
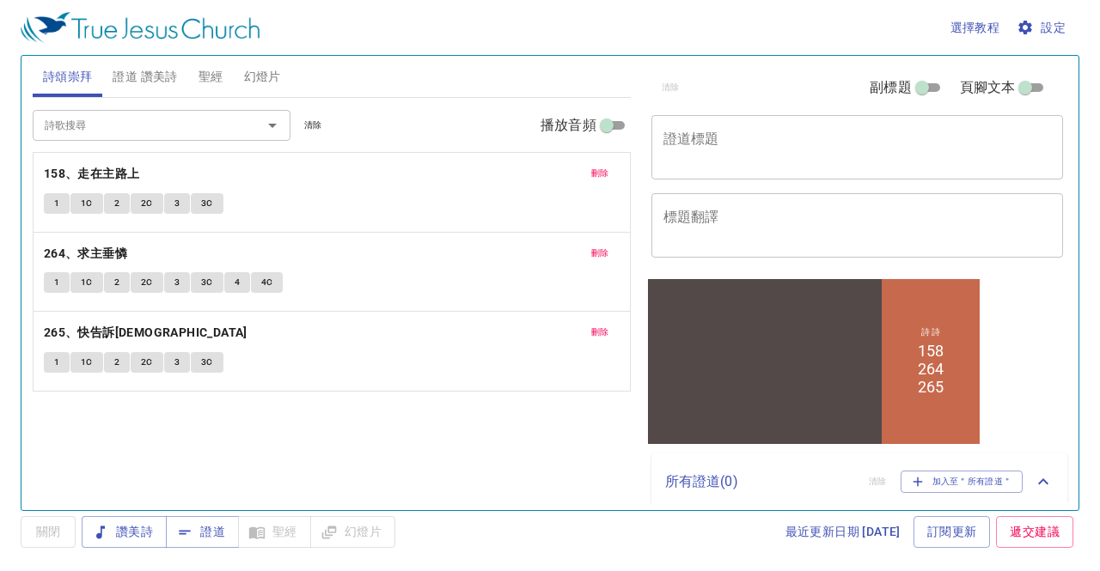
click at [614, 174] on button "刪除" at bounding box center [600, 173] width 39 height 21
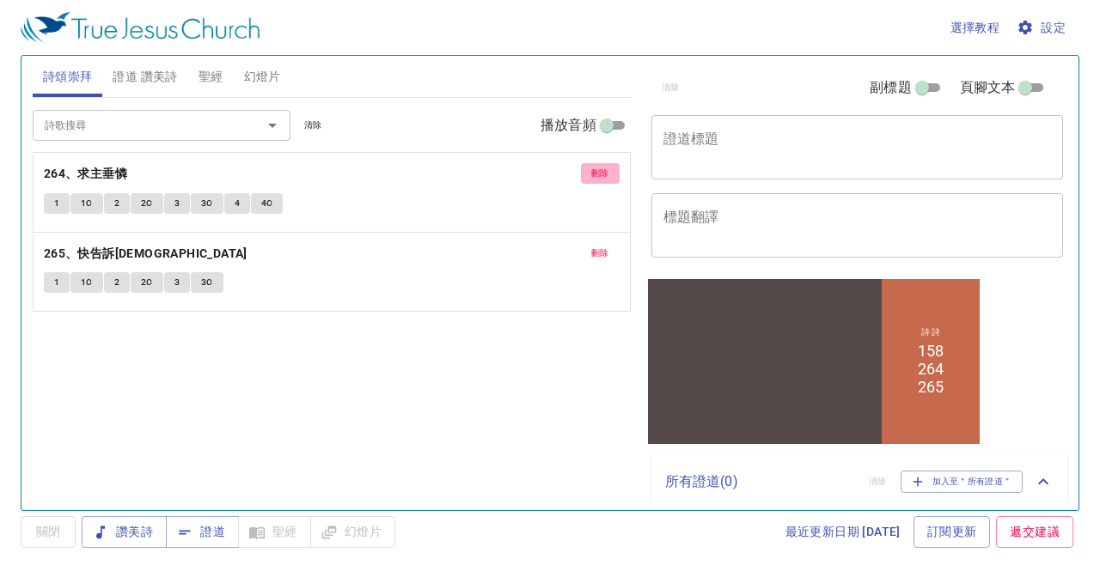
click at [614, 174] on button "刪除" at bounding box center [600, 173] width 39 height 21
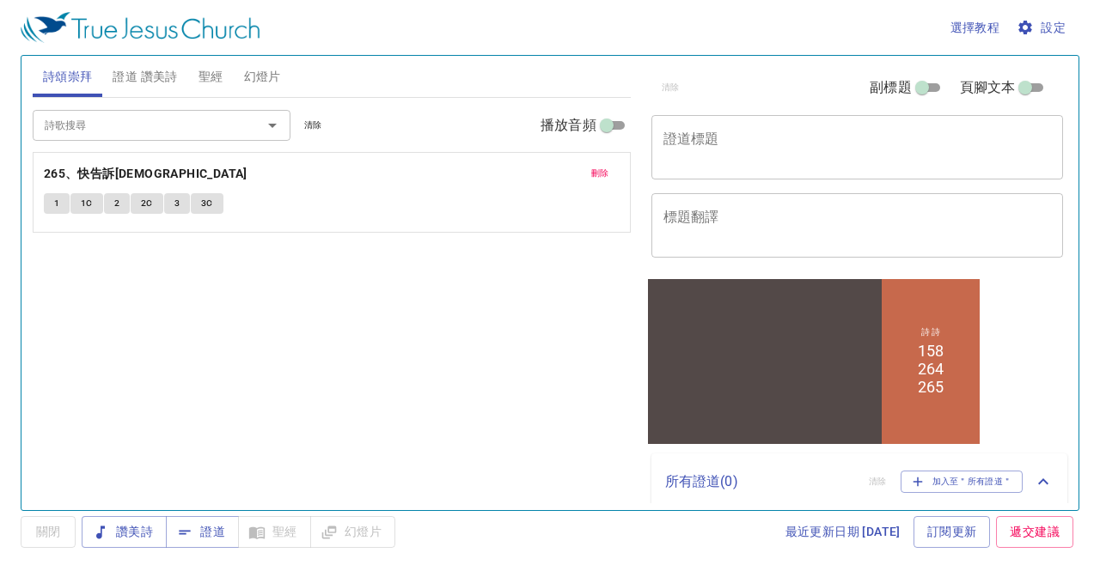
click at [614, 174] on button "刪除" at bounding box center [600, 173] width 39 height 21
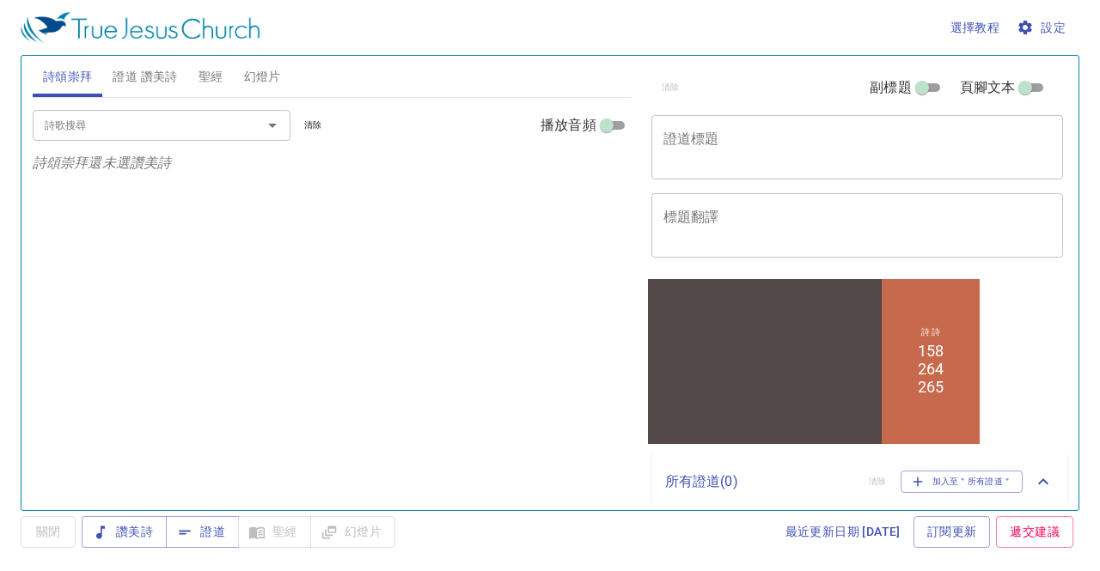
drag, startPoint x: 867, startPoint y: 396, endPoint x: 1008, endPoint y: 464, distance: 156.4
click at [867, 395] on div at bounding box center [764, 348] width 234 height 107
click at [234, 247] on div "詩歌搜尋 詩歌搜尋 清除 播放音頻 詩頌崇拜還未選讚美詩" at bounding box center [332, 297] width 598 height 398
click at [964, 482] on span "加入至＂所有證道＂" at bounding box center [962, 481] width 101 height 15
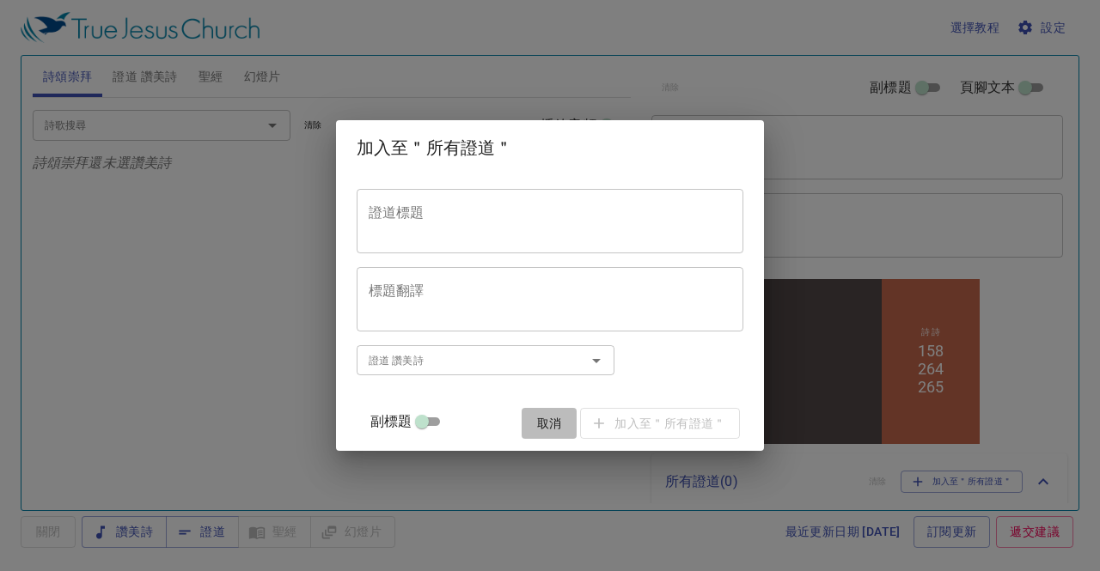
click at [535, 419] on span "取消" at bounding box center [549, 423] width 41 height 21
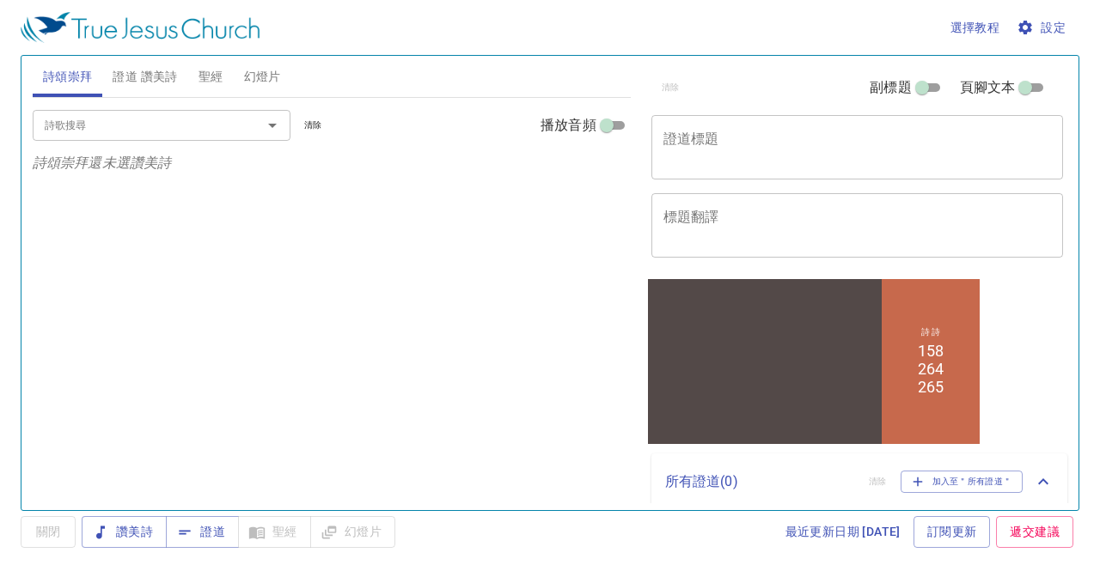
click at [1036, 480] on icon at bounding box center [1043, 482] width 21 height 21
click at [1036, 480] on icon at bounding box center [1043, 475] width 21 height 21
click at [143, 64] on button "證道 讚美詩" at bounding box center [144, 76] width 85 height 41
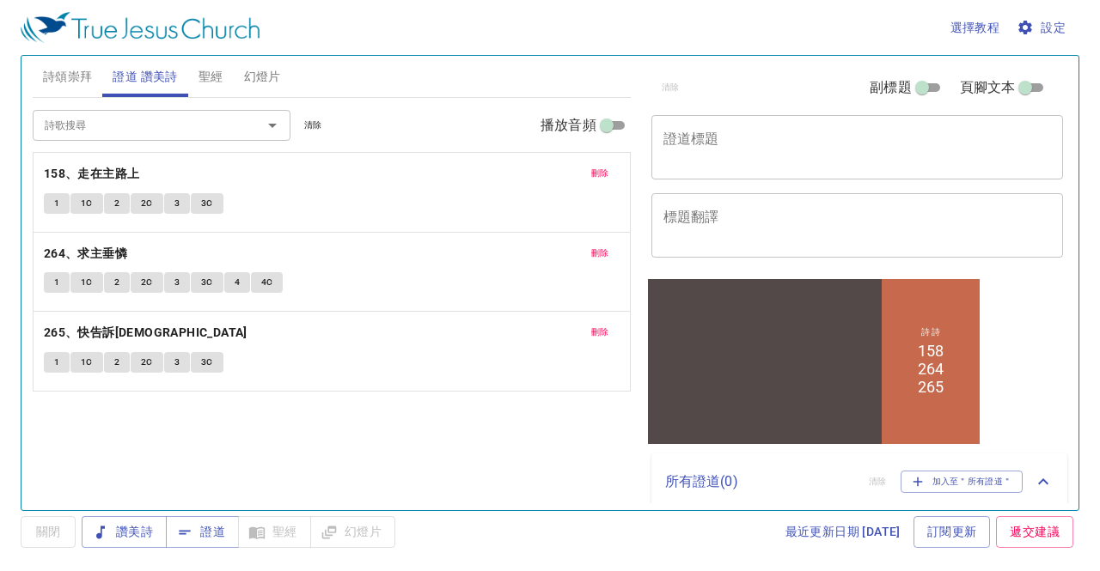
click at [602, 174] on span "刪除" at bounding box center [600, 173] width 18 height 15
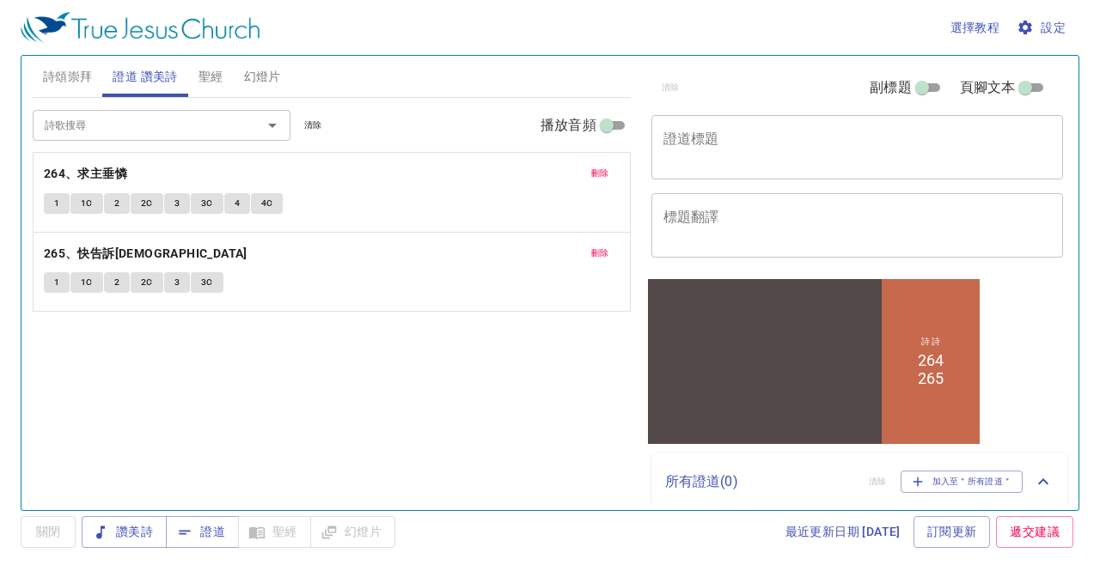
click at [602, 174] on span "刪除" at bounding box center [600, 173] width 18 height 15
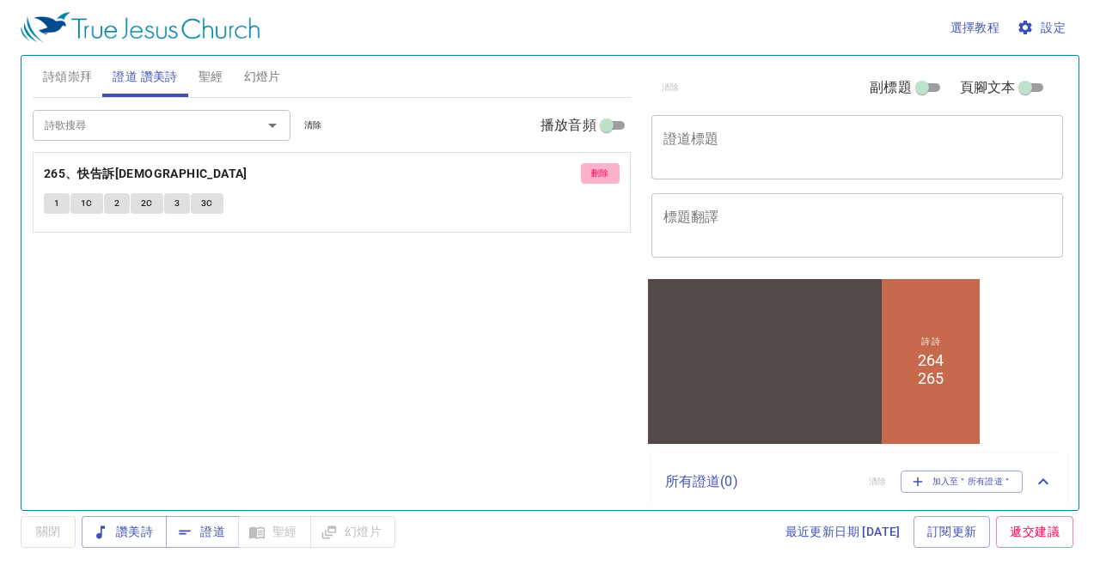
click at [602, 174] on span "刪除" at bounding box center [600, 173] width 18 height 15
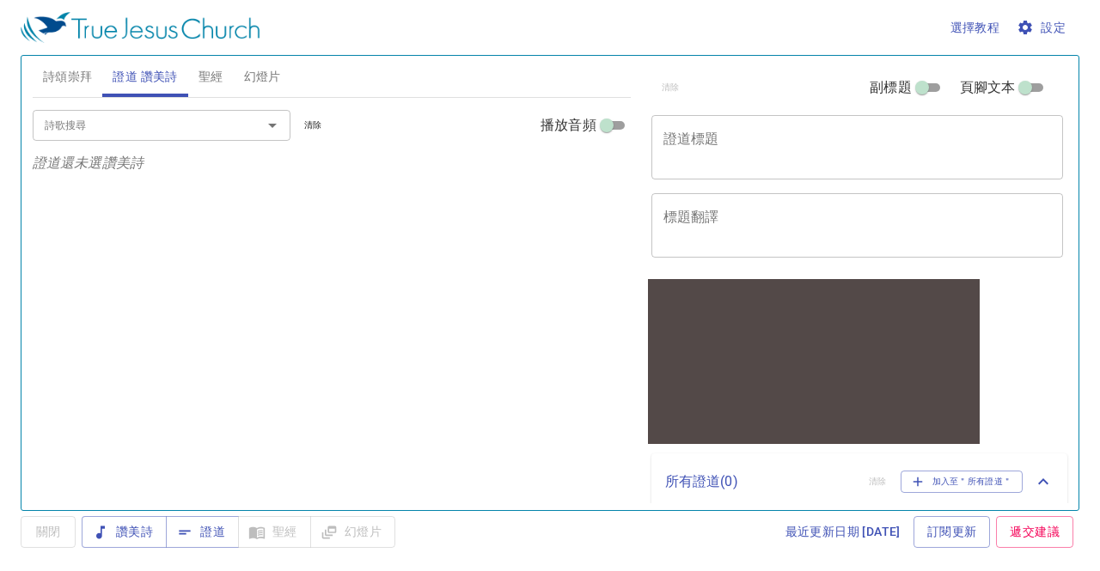
click at [602, 174] on div "詩歌搜尋 詩歌搜尋 清除 播放音頻 證道還未選讚美詩" at bounding box center [332, 297] width 598 height 398
click at [162, 125] on input "詩歌搜尋" at bounding box center [136, 125] width 197 height 20
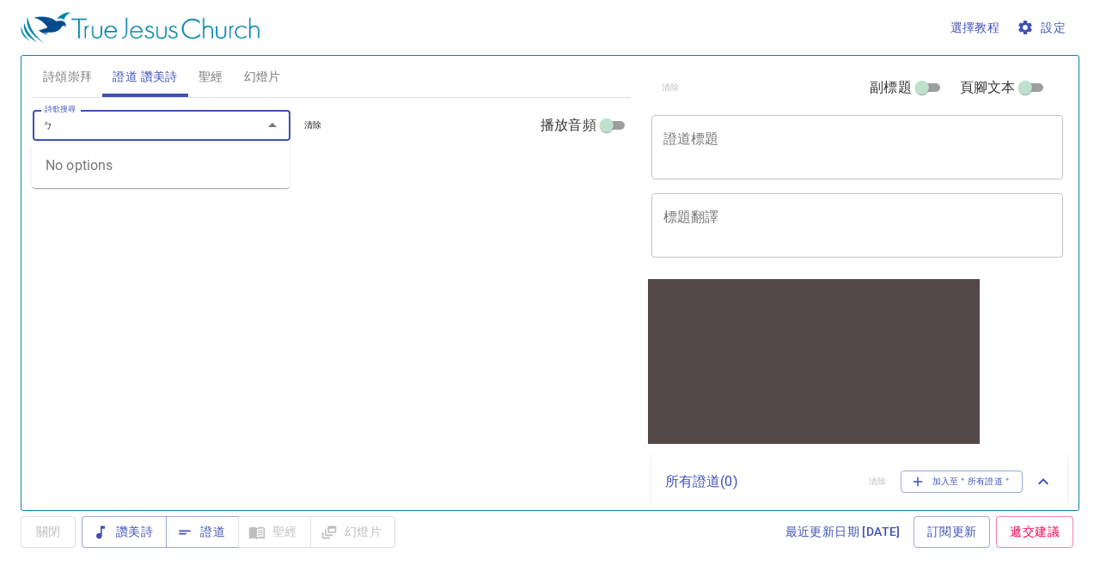
type input "ㄅ"
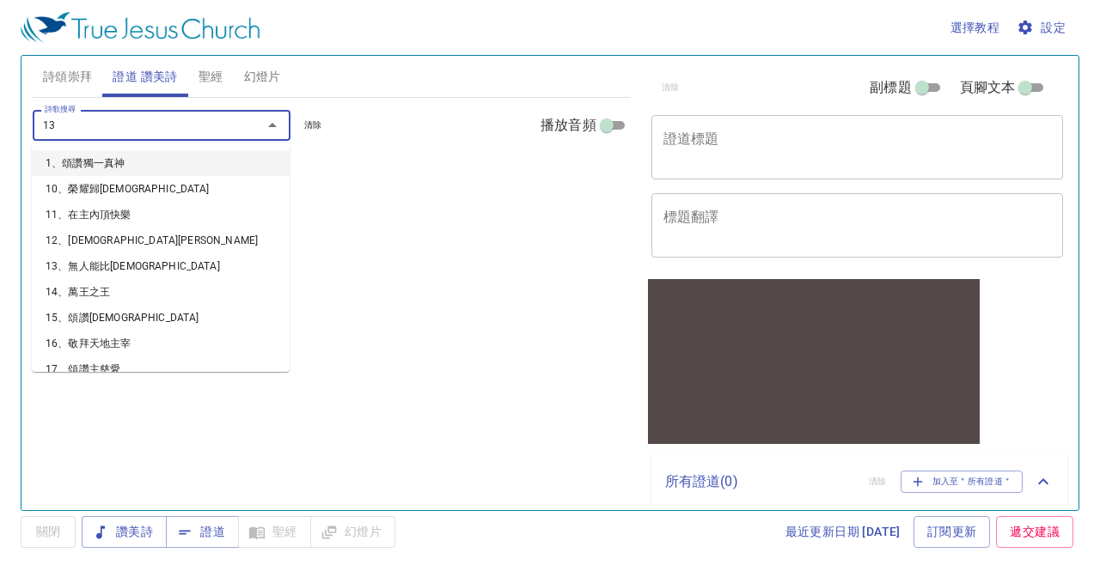
type input "131"
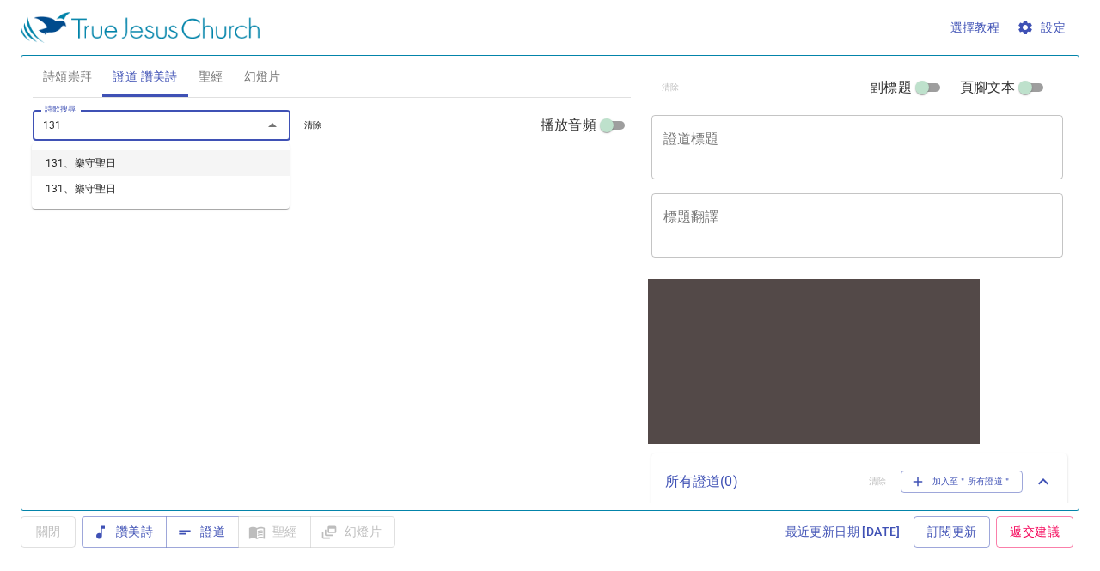
click at [199, 157] on li "131、樂守聖日" at bounding box center [161, 163] width 258 height 26
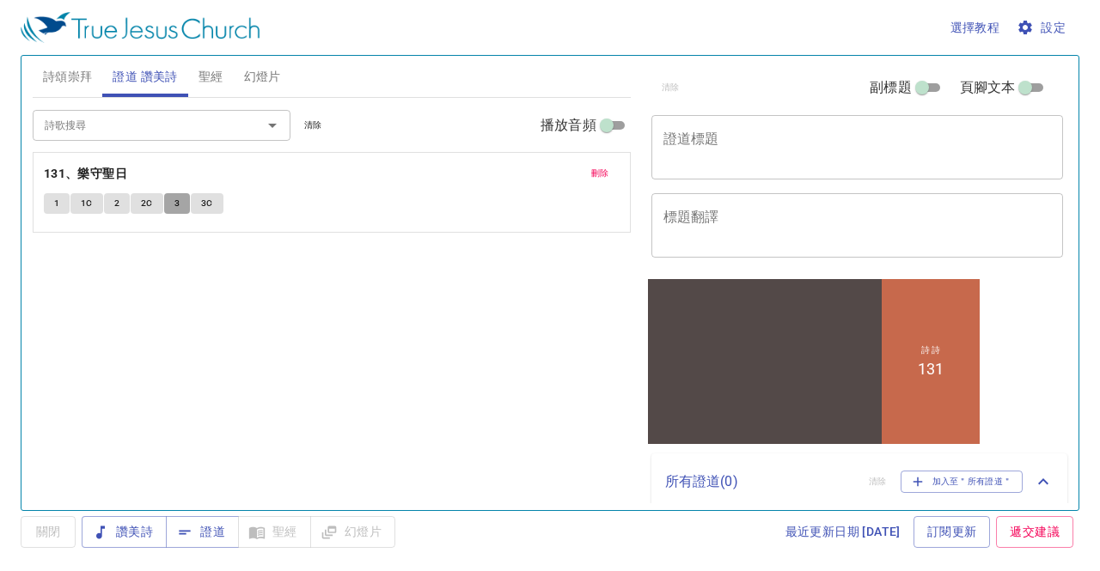
click at [174, 205] on span "3" at bounding box center [176, 203] width 5 height 15
click at [48, 199] on button "1" at bounding box center [57, 203] width 26 height 21
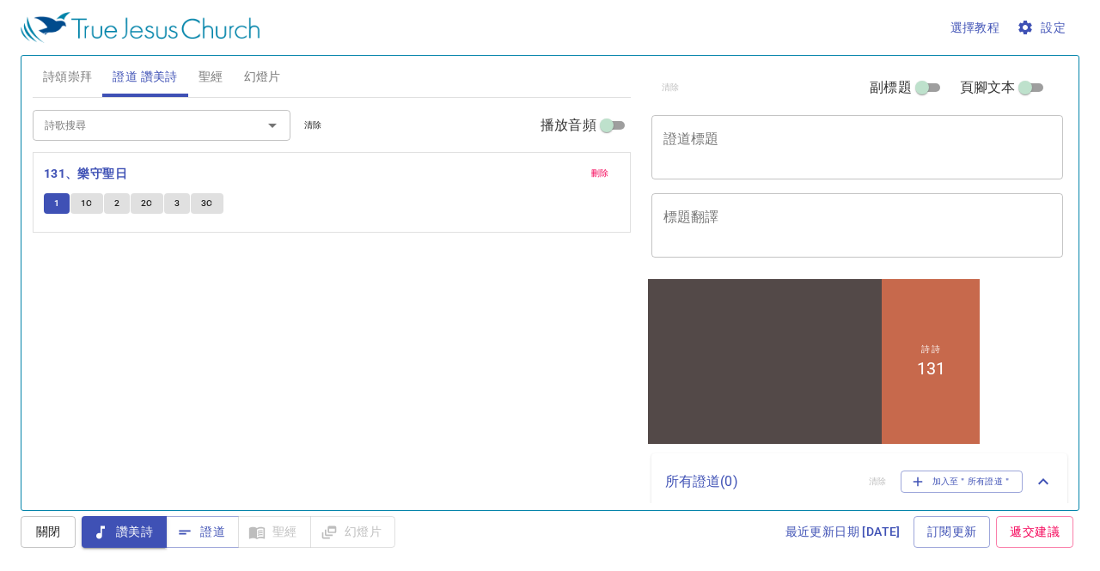
click at [85, 201] on span "1C" at bounding box center [87, 203] width 12 height 15
click at [83, 201] on span "1C" at bounding box center [87, 203] width 12 height 15
click at [83, 200] on span "1C" at bounding box center [87, 203] width 12 height 15
drag, startPoint x: 84, startPoint y: 200, endPoint x: 369, endPoint y: 214, distance: 284.8
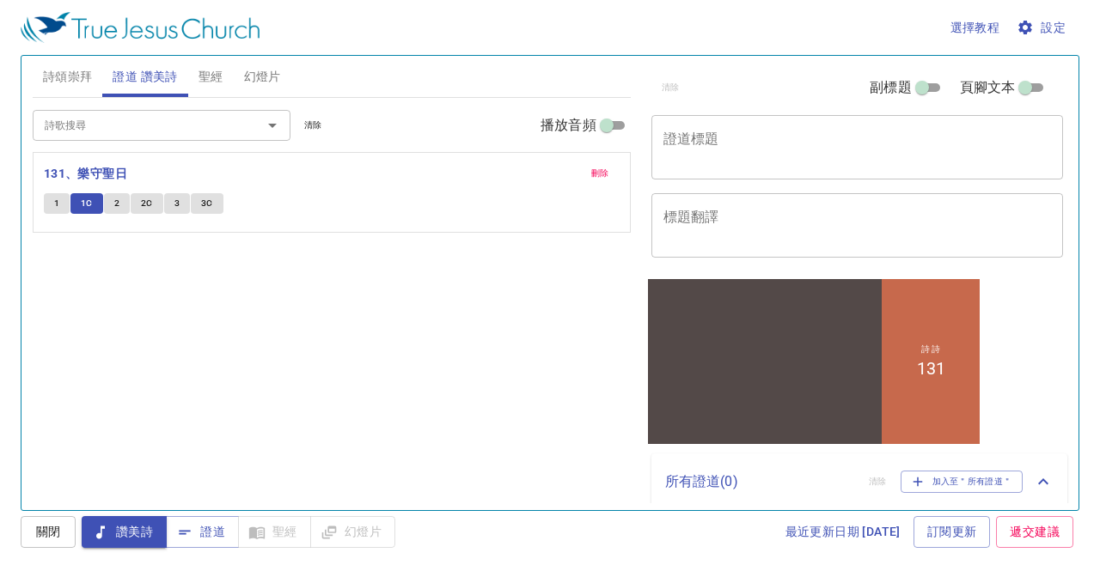
click at [369, 214] on div "1 1C 2 2C 3 3C" at bounding box center [332, 205] width 576 height 25
click at [107, 164] on b "131、樂守聖日" at bounding box center [85, 173] width 83 height 21
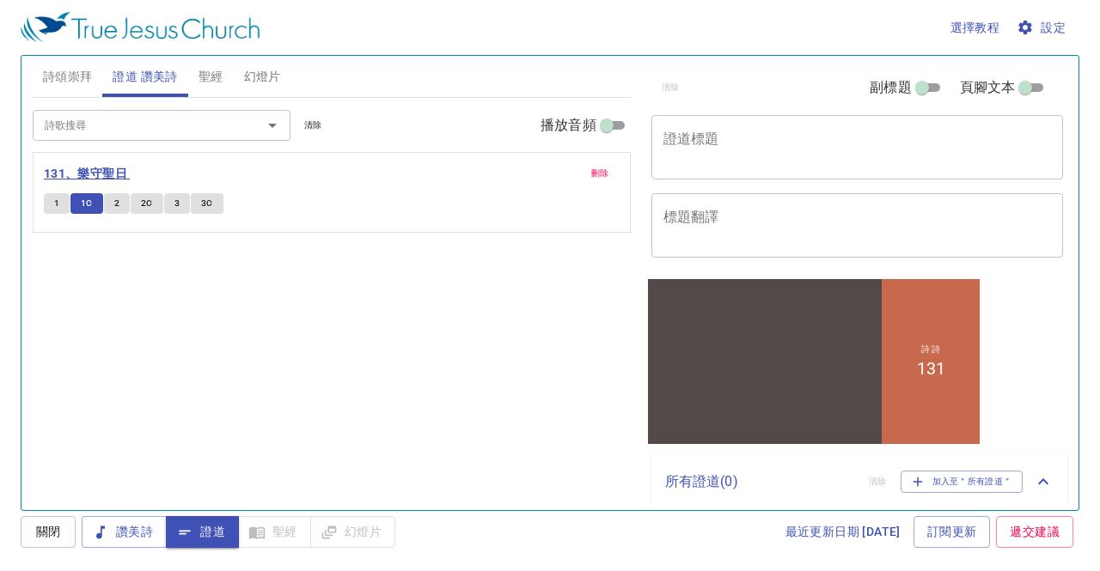
click at [107, 173] on b "131、樂守聖日" at bounding box center [85, 173] width 83 height 21
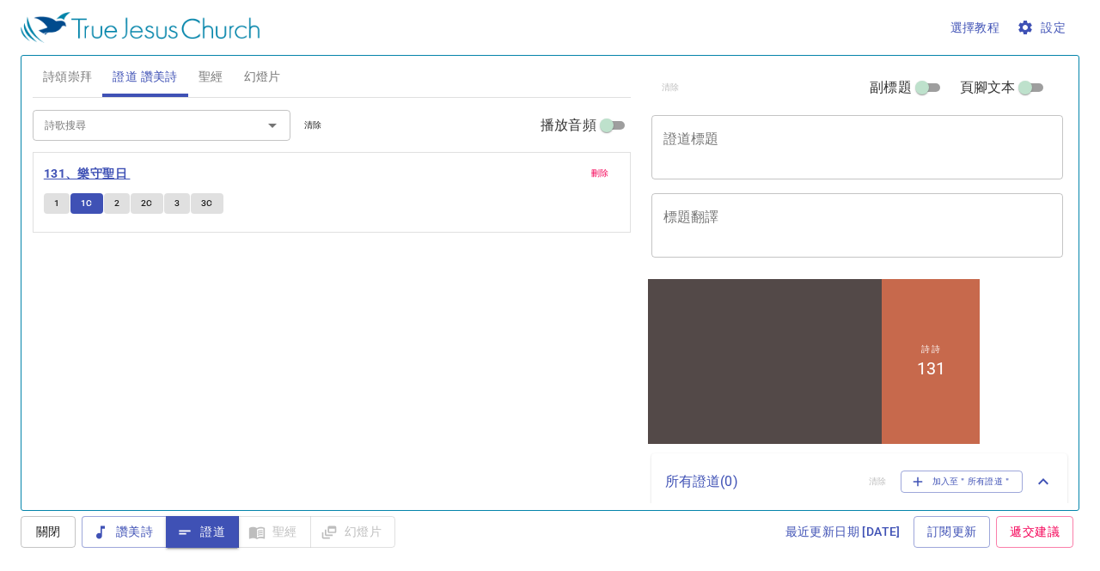
click at [107, 173] on b "131、樂守聖日" at bounding box center [85, 173] width 83 height 21
click at [266, 513] on div "選擇教程 設定 詩頌崇拜 證道 讚美詩 聖經 幻燈片 詩歌搜尋 詩歌搜尋 清除 播放音頻 詩頌崇拜還未選讚美詩 詩歌搜尋 詩歌搜尋 清除 播放音頻 刪除 13…" at bounding box center [550, 285] width 1100 height 571
click at [189, 25] on img at bounding box center [140, 27] width 239 height 31
click at [209, 75] on span "聖經" at bounding box center [211, 76] width 25 height 21
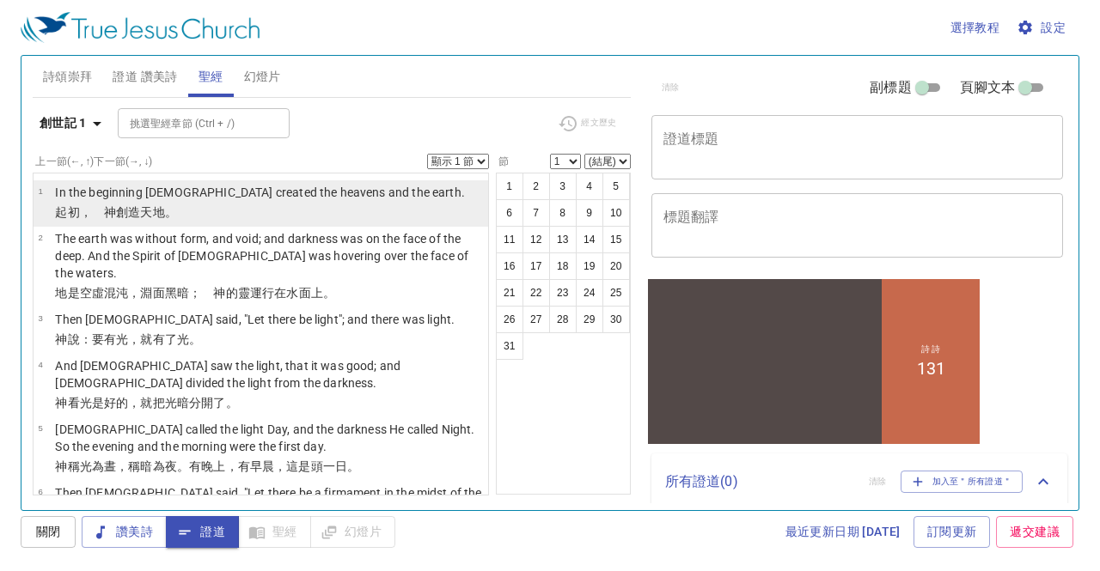
click at [145, 212] on wh1254 "天 地 。" at bounding box center [158, 212] width 36 height 14
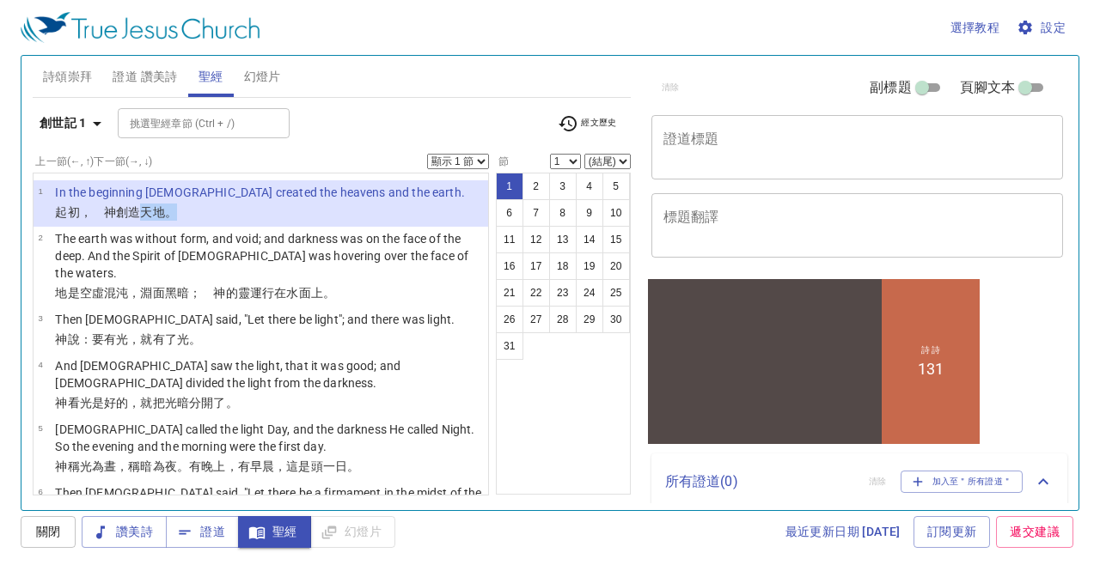
drag, startPoint x: 145, startPoint y: 212, endPoint x: 358, endPoint y: 213, distance: 212.3
click at [358, 213] on p "﻿起初 ，　神 創造 天 地 。" at bounding box center [260, 212] width 410 height 17
click at [325, 190] on p "In the beginning [DEMOGRAPHIC_DATA] created the heavens and the earth." at bounding box center [260, 192] width 410 height 17
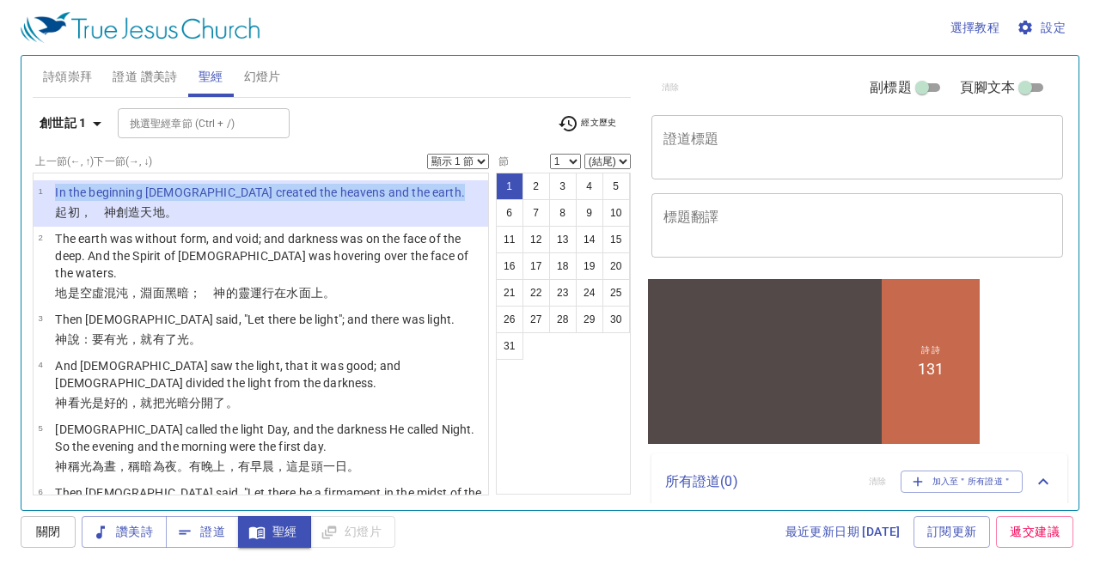
click at [325, 190] on p "In the beginning [DEMOGRAPHIC_DATA] created the heavens and the earth." at bounding box center [260, 192] width 410 height 17
click at [528, 199] on button "7" at bounding box center [537, 213] width 28 height 28
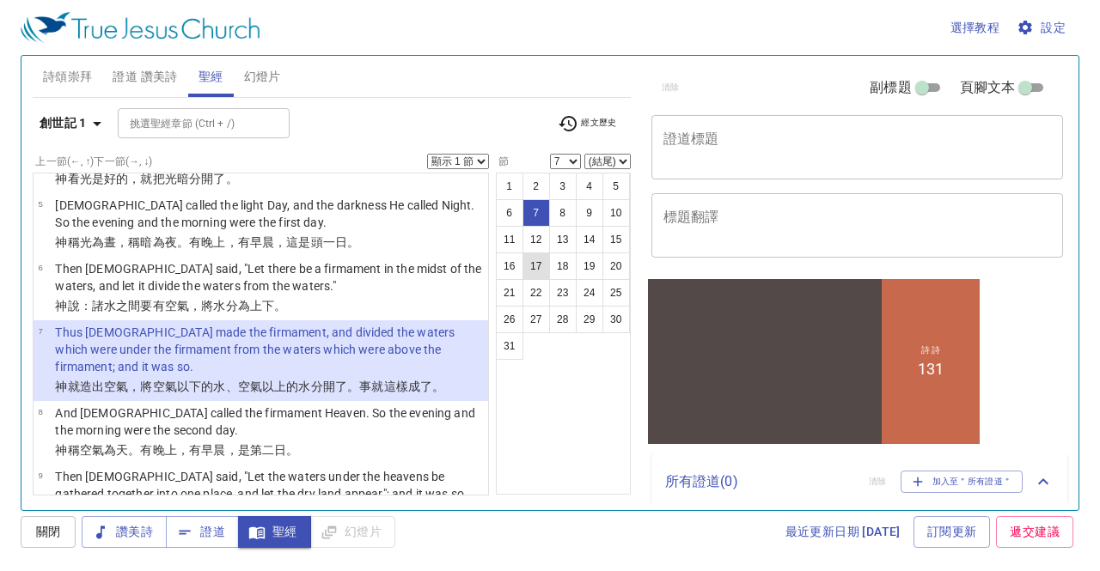
click at [538, 274] on button "17" at bounding box center [537, 267] width 28 height 28
select select "17"
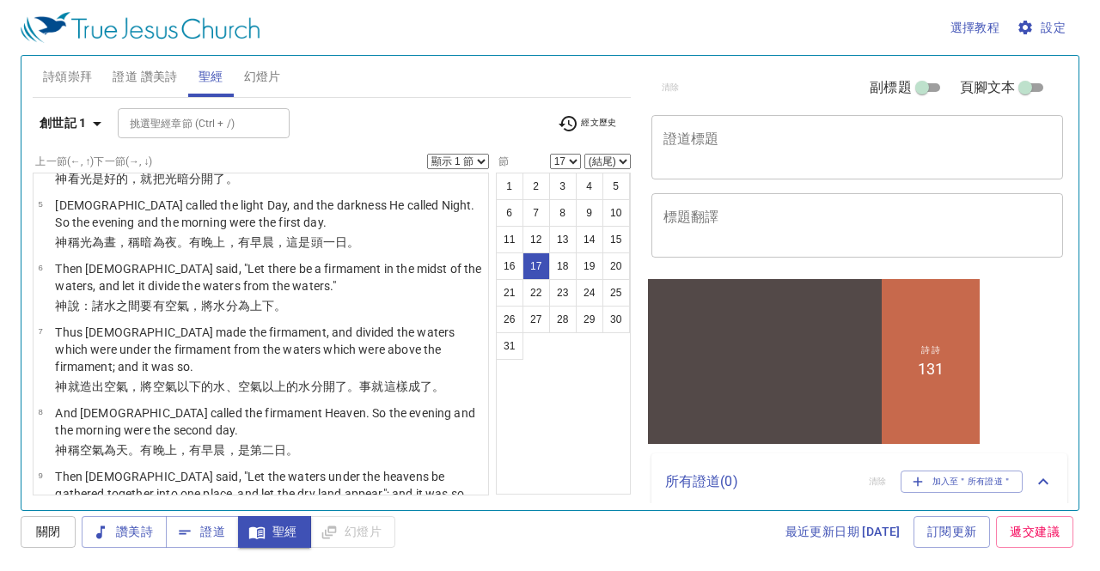
scroll to position [920, 0]
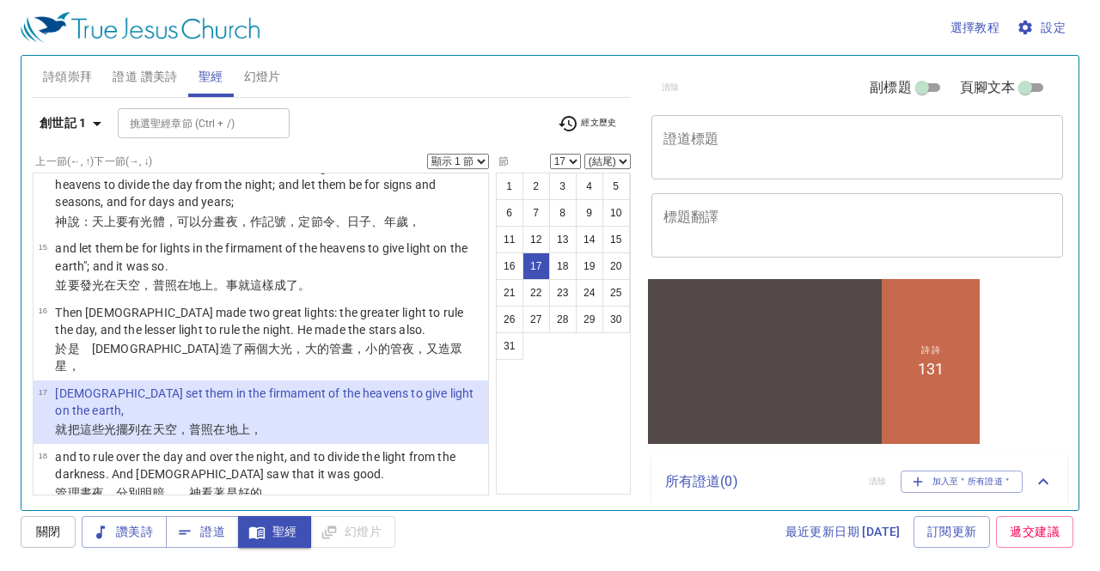
click at [359, 529] on div "讚美詩 證道 聖經 幻燈片" at bounding box center [239, 532] width 314 height 32
click at [254, 73] on span "幻燈片" at bounding box center [262, 76] width 37 height 21
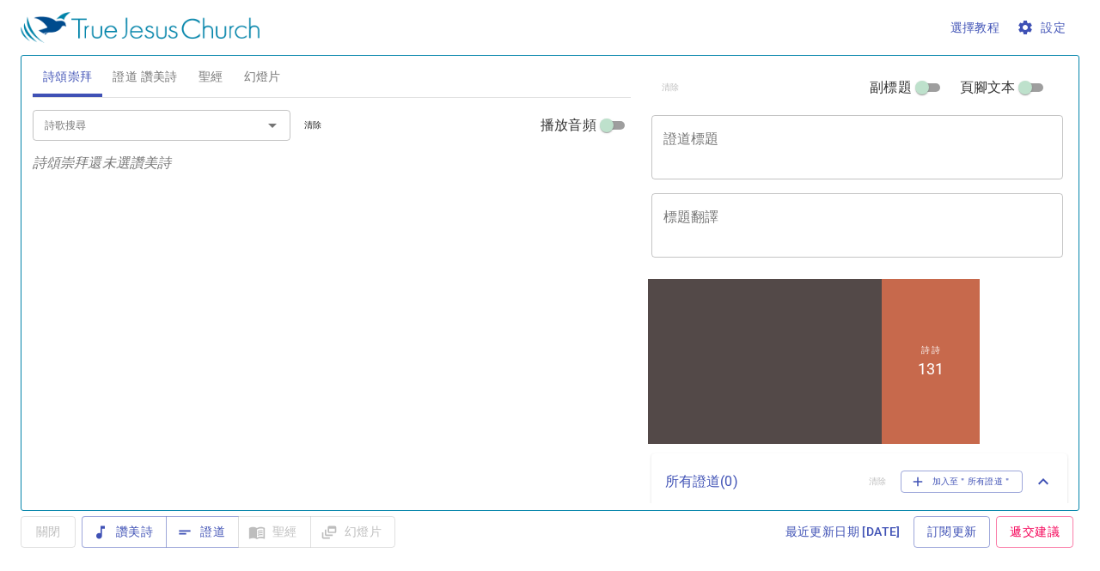
click at [88, 126] on input "詩歌搜尋" at bounding box center [136, 125] width 197 height 20
click at [982, 30] on span "選擇教程" at bounding box center [975, 27] width 50 height 21
click at [983, 51] on li "基本的" at bounding box center [978, 58] width 69 height 31
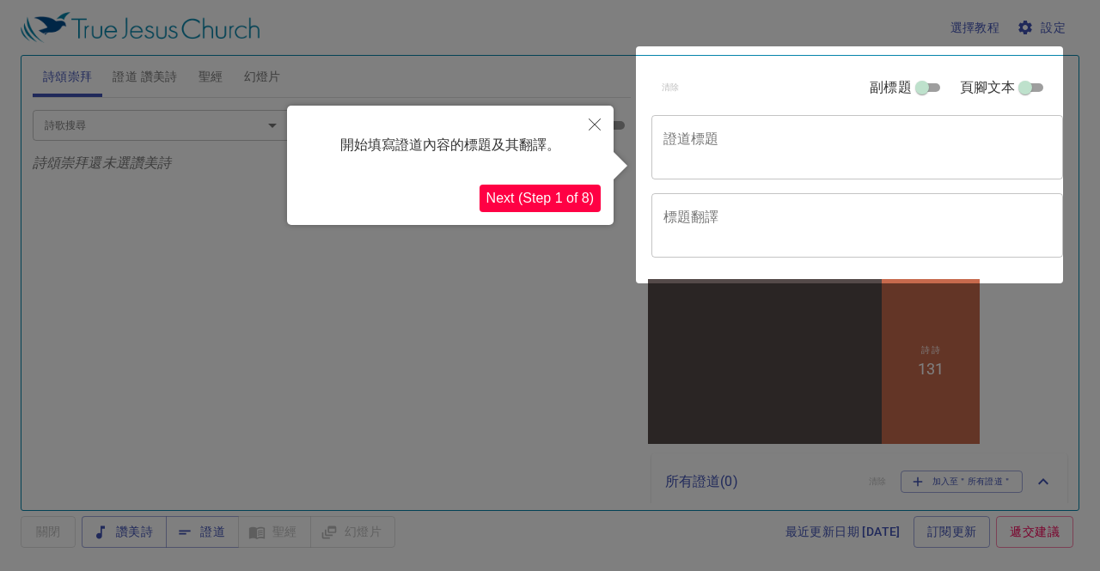
click at [595, 130] on icon "Close" at bounding box center [595, 125] width 12 height 12
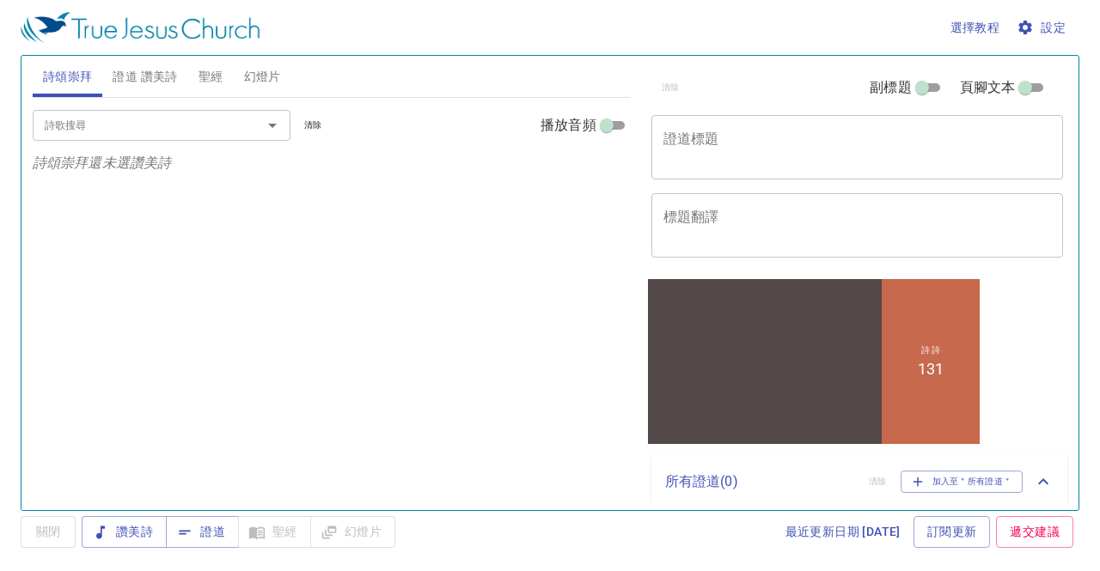
click at [1040, 27] on span "設定" at bounding box center [1043, 27] width 46 height 21
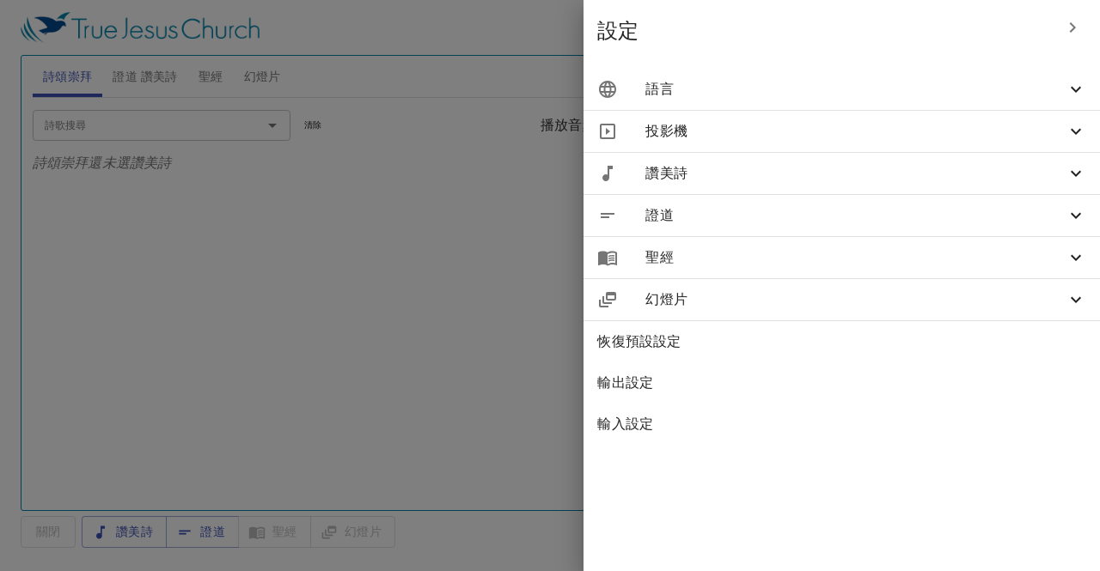
click at [821, 135] on span "投影機" at bounding box center [855, 131] width 420 height 21
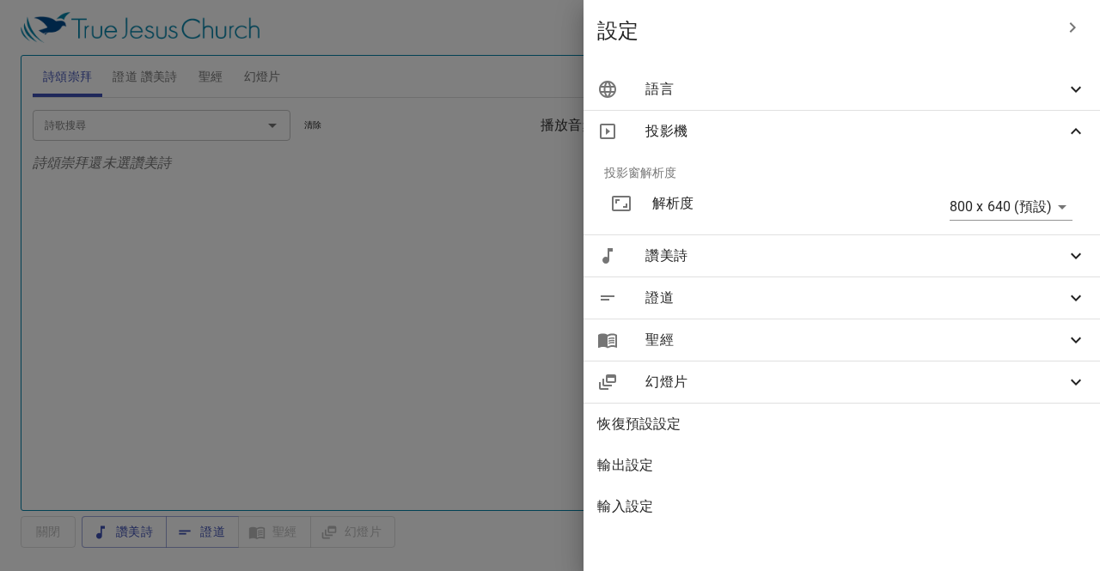
click at [904, 255] on span "讚美詩" at bounding box center [855, 256] width 420 height 21
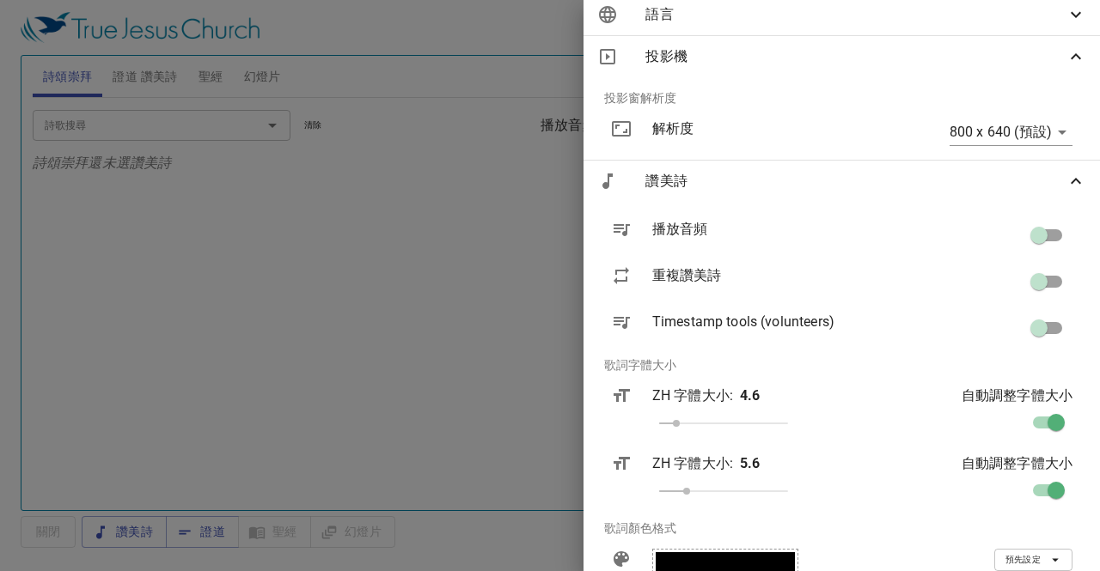
scroll to position [172, 0]
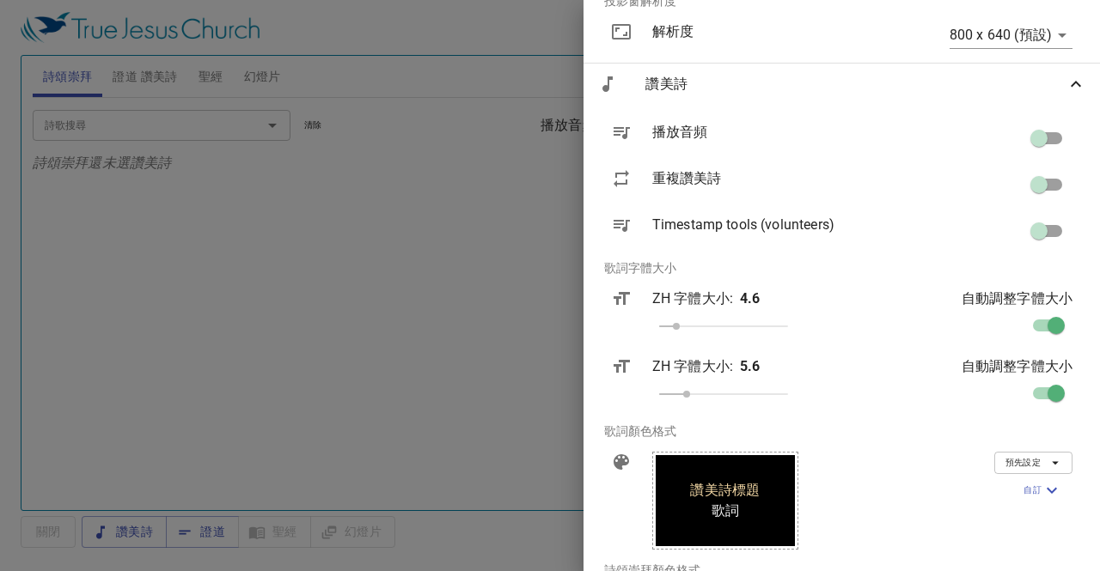
click at [534, 309] on div at bounding box center [550, 285] width 1100 height 571
